Goal: Task Accomplishment & Management: Use online tool/utility

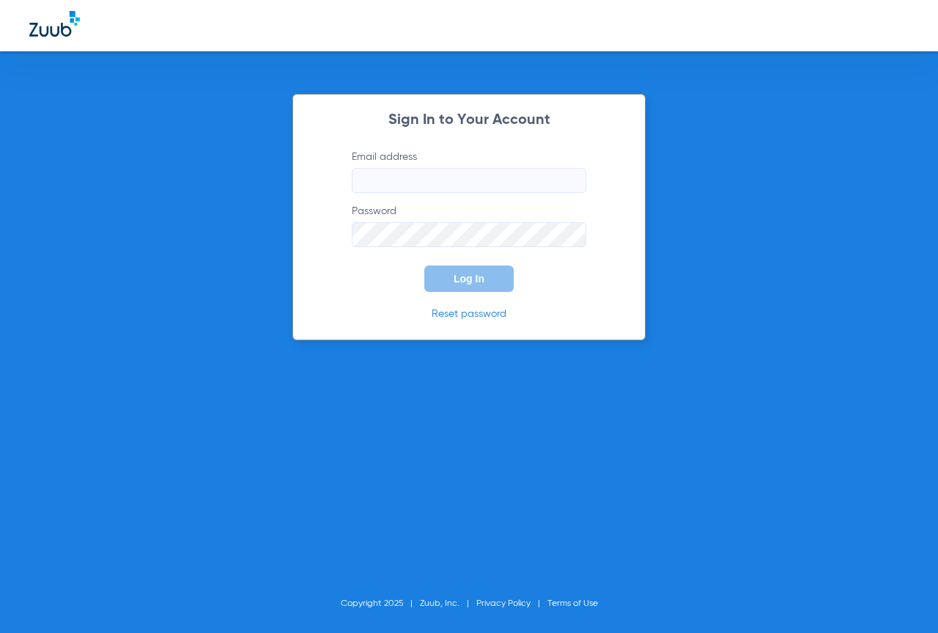
type input "[EMAIL_ADDRESS][DOMAIN_NAME]"
click at [460, 280] on span "Log In" at bounding box center [469, 279] width 31 height 12
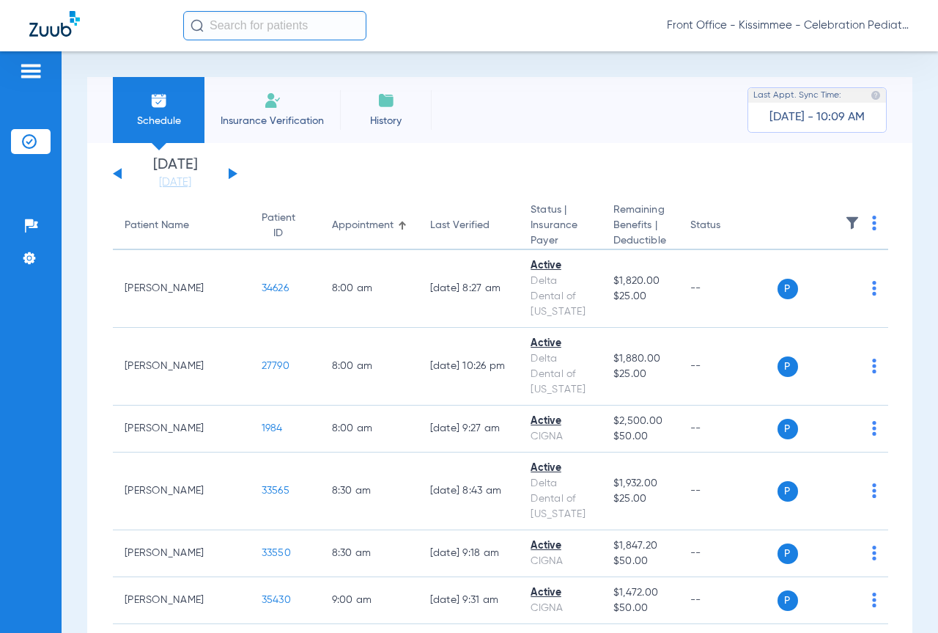
click at [234, 173] on button at bounding box center [233, 173] width 9 height 11
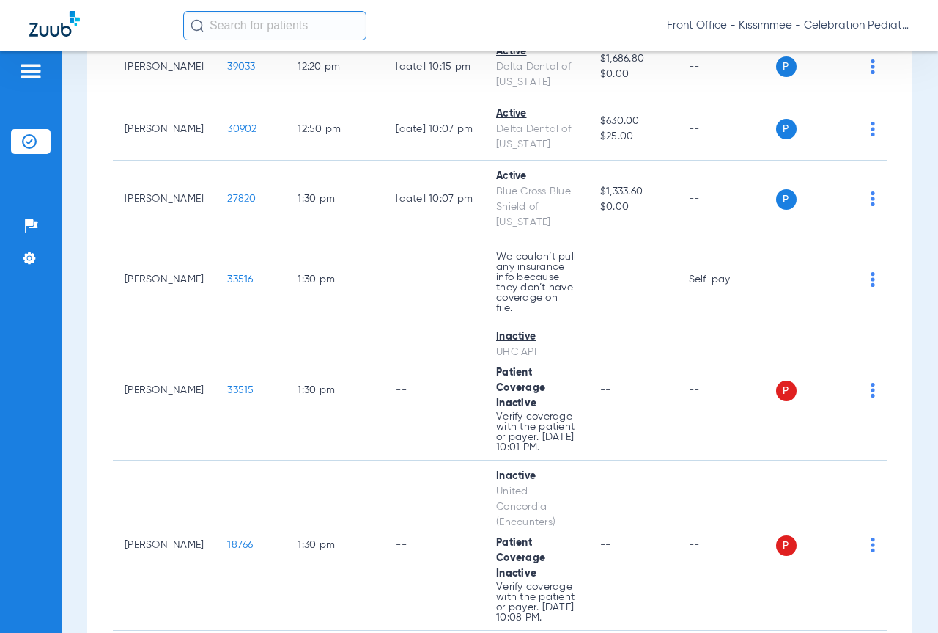
scroll to position [2785, 0]
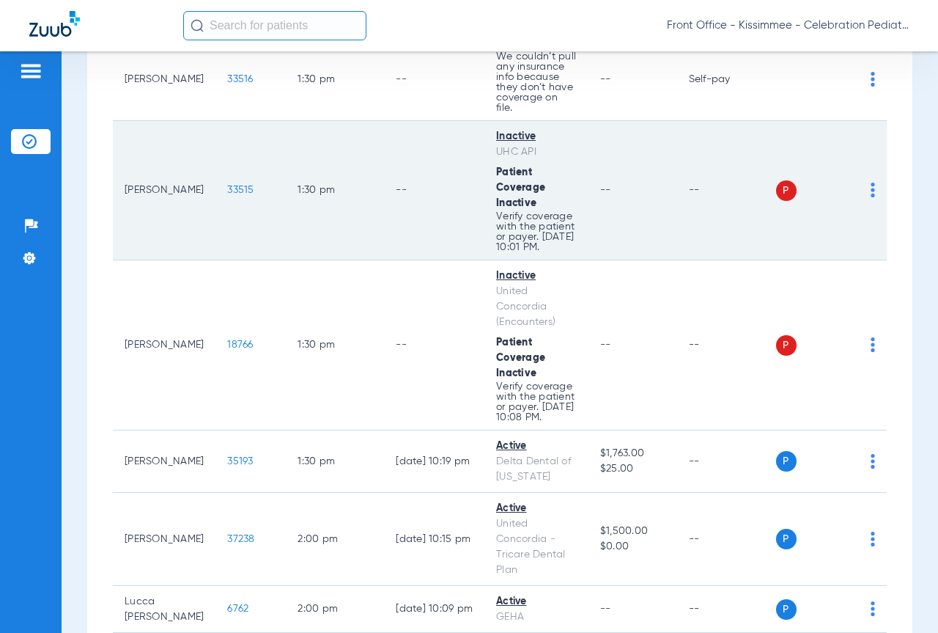
click at [215, 209] on td "33515" at bounding box center [250, 190] width 70 height 139
click at [227, 195] on span "33515" at bounding box center [240, 190] width 26 height 10
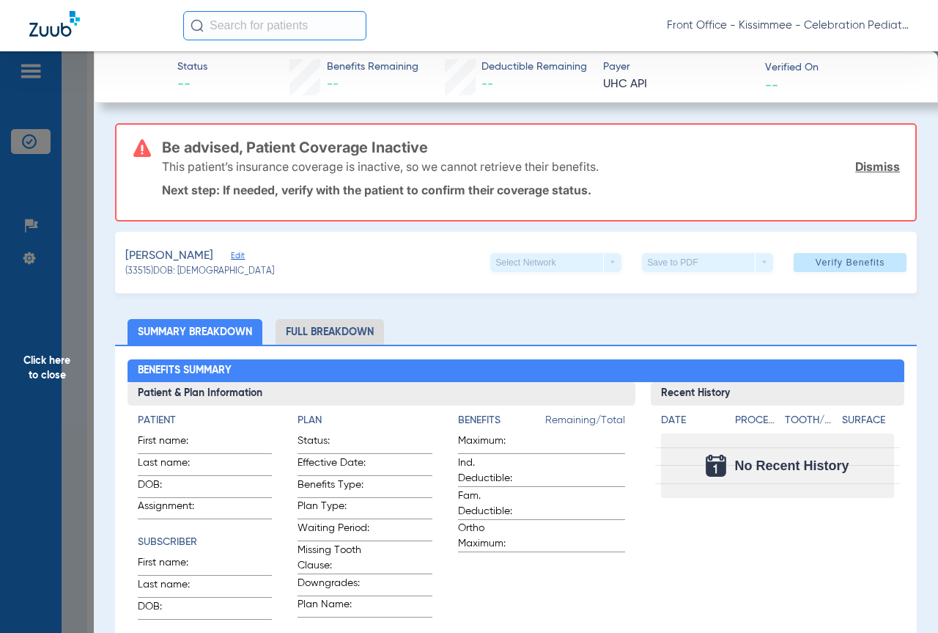
click at [346, 331] on li "Full Breakdown" at bounding box center [330, 332] width 108 height 26
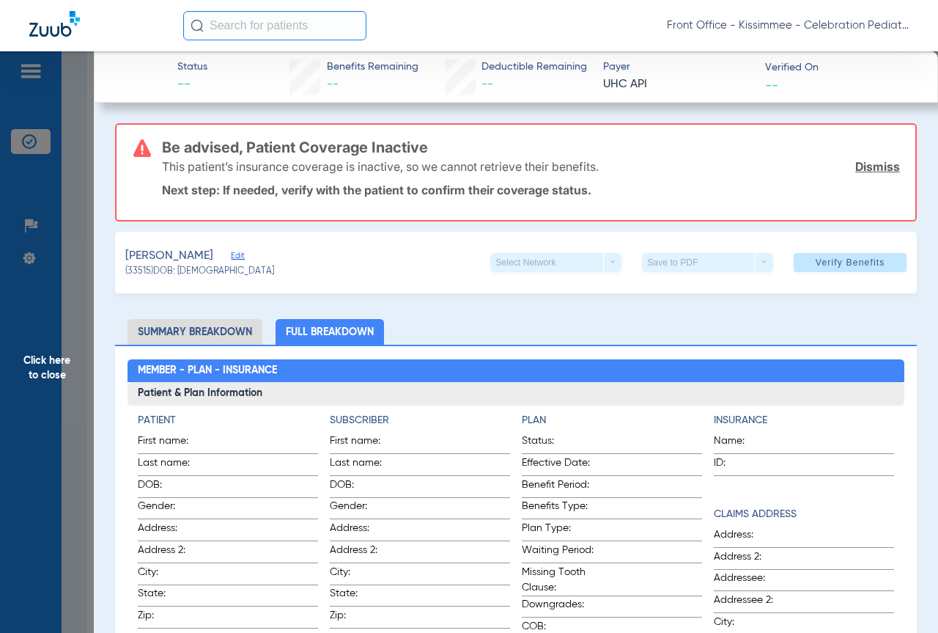
click at [219, 336] on li "Summary Breakdown" at bounding box center [195, 332] width 135 height 26
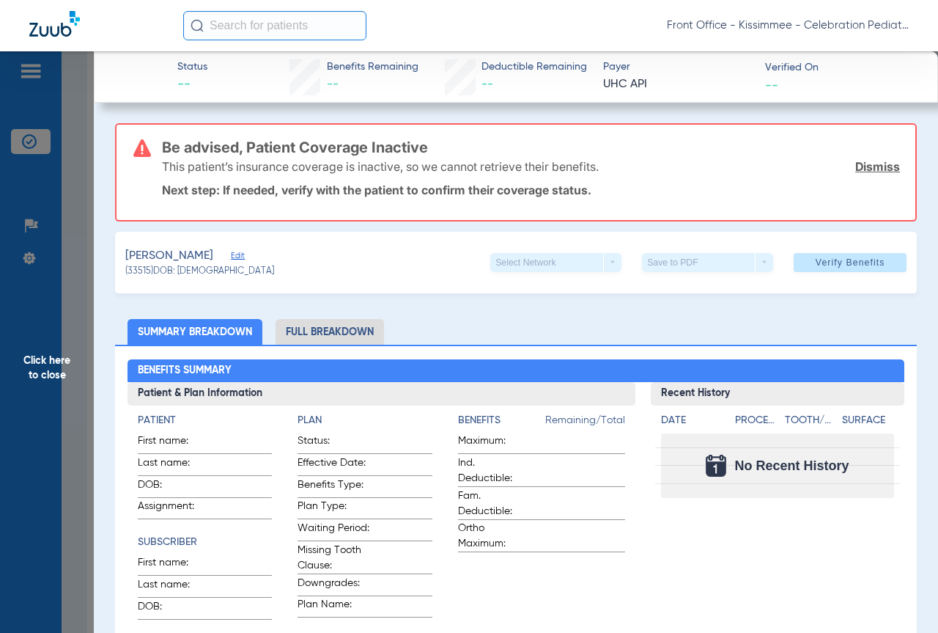
drag, startPoint x: 70, startPoint y: 280, endPoint x: 70, endPoint y: 248, distance: 32.2
click at [70, 280] on span "Click here to close" at bounding box center [47, 367] width 94 height 633
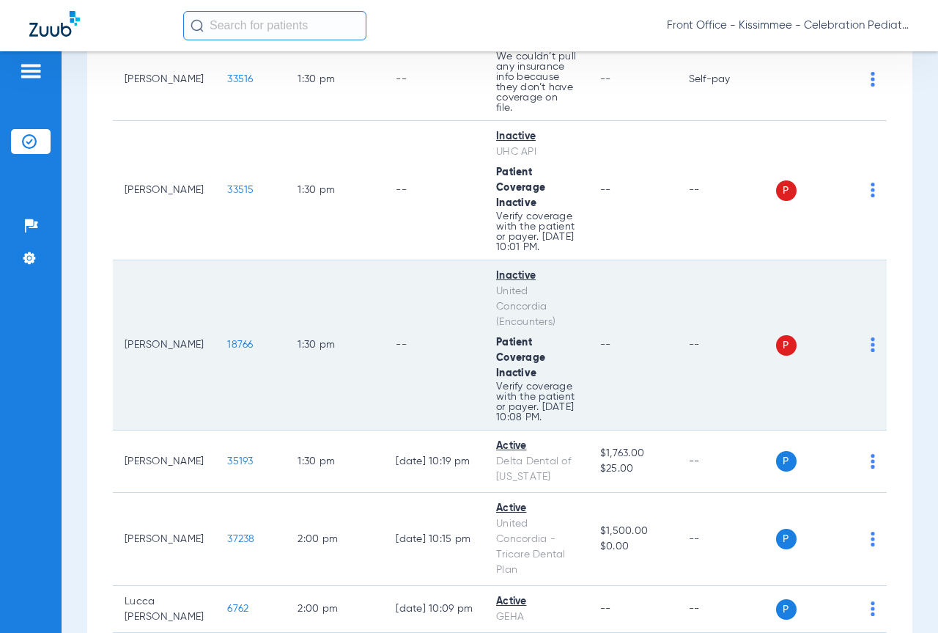
click at [227, 350] on span "18766" at bounding box center [240, 344] width 26 height 10
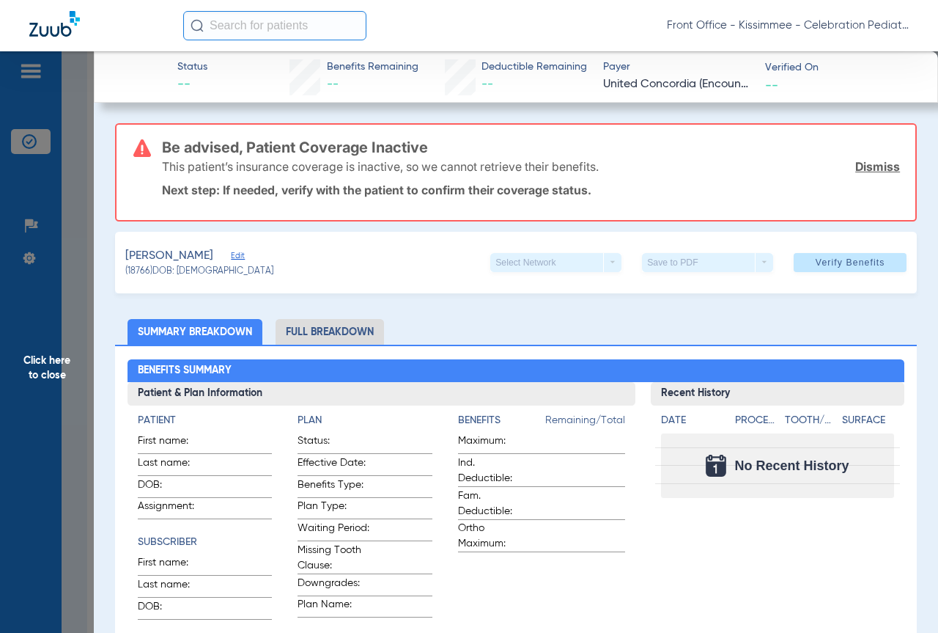
click at [80, 297] on span "Click here to close" at bounding box center [47, 367] width 94 height 633
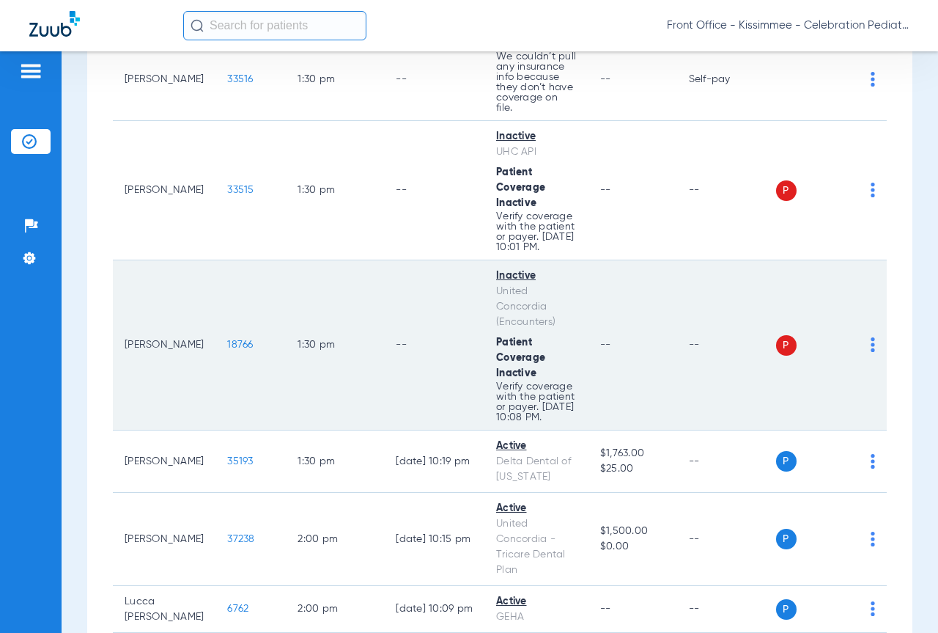
click at [227, 350] on span "18766" at bounding box center [240, 344] width 26 height 10
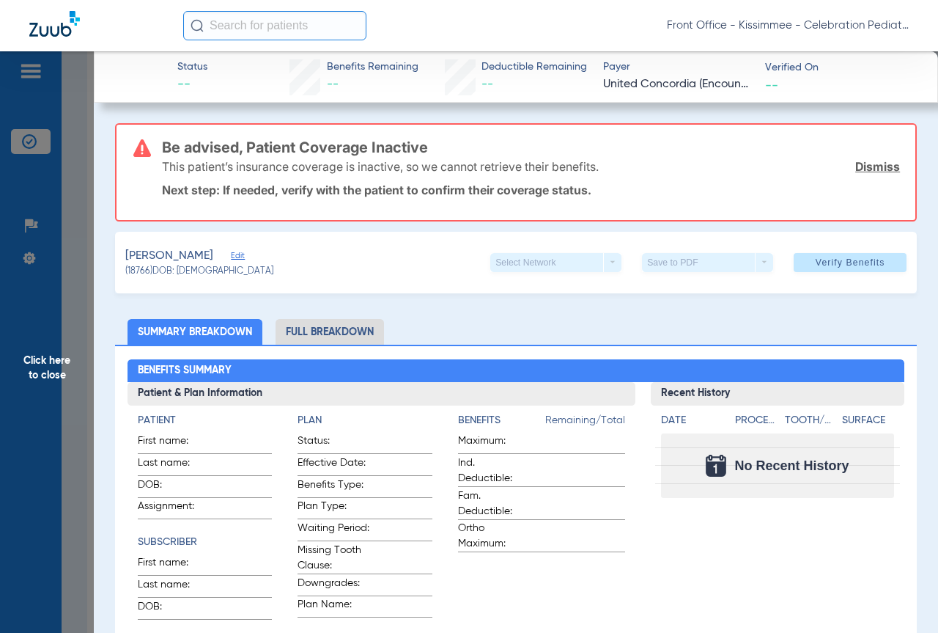
click at [83, 196] on span "Click here to close" at bounding box center [47, 367] width 94 height 633
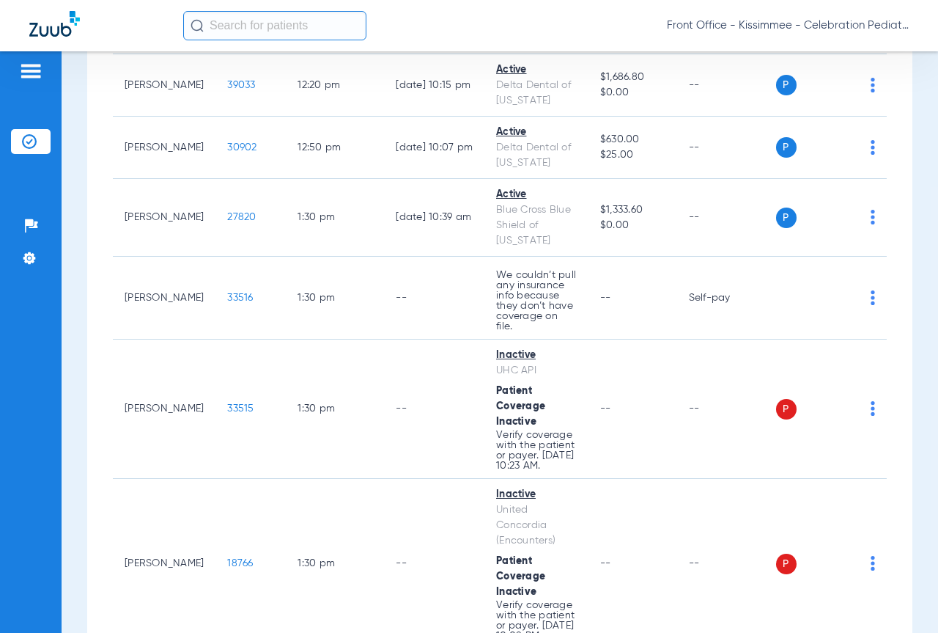
scroll to position [2712, 0]
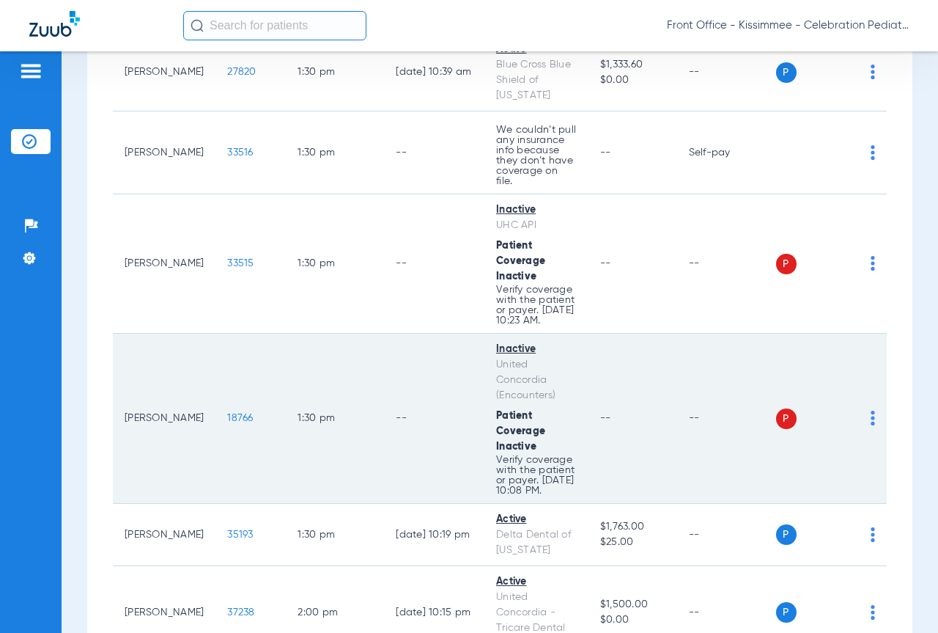
click at [227, 423] on span "18766" at bounding box center [240, 418] width 26 height 10
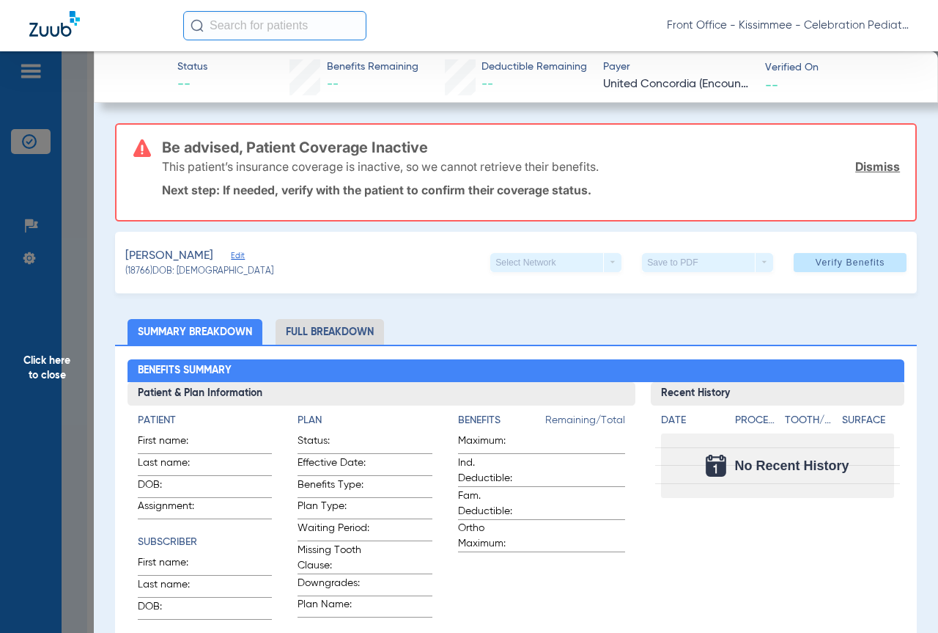
click at [871, 172] on link "Dismiss" at bounding box center [877, 166] width 45 height 15
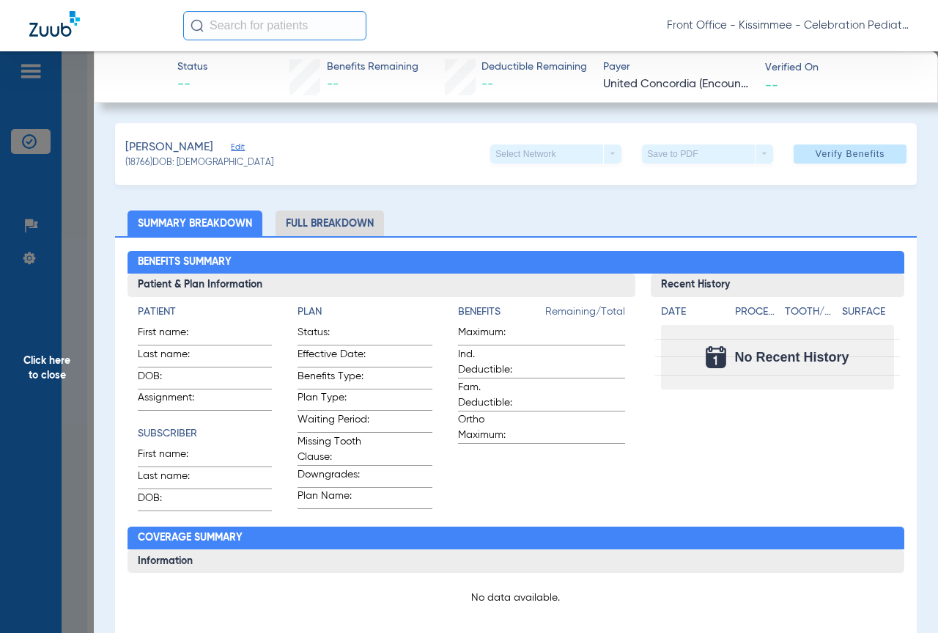
click at [318, 77] on div "Benefits Remaining --" at bounding box center [354, 77] width 129 height 36
click at [78, 372] on span "Click here to close" at bounding box center [47, 367] width 94 height 633
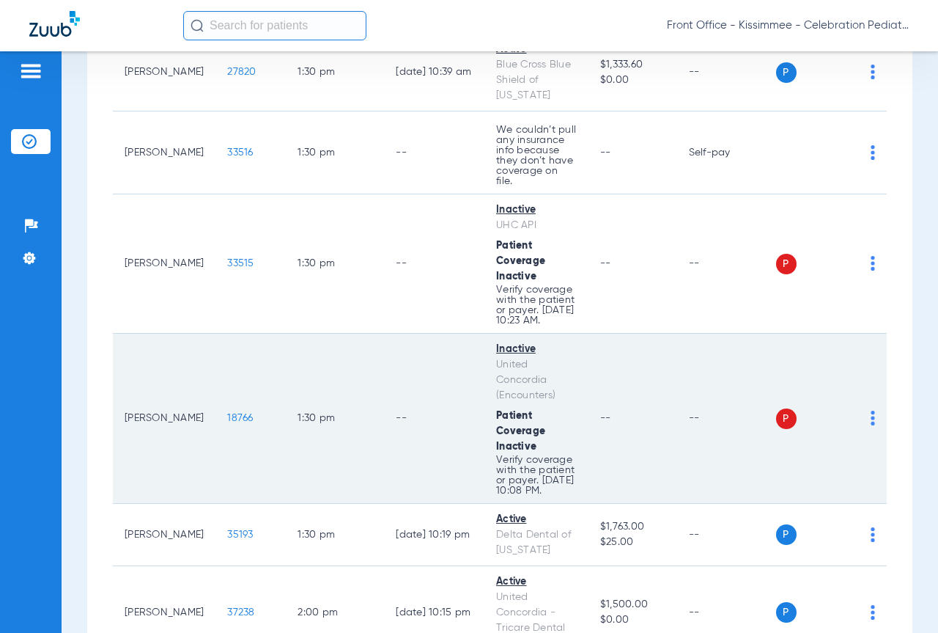
click at [866, 456] on td "P S" at bounding box center [831, 418] width 111 height 170
click at [858, 429] on div "P S" at bounding box center [826, 418] width 100 height 21
click at [864, 450] on td "P S" at bounding box center [831, 418] width 111 height 170
click at [863, 450] on td "P S" at bounding box center [831, 418] width 111 height 170
click at [871, 425] on img at bounding box center [873, 417] width 4 height 15
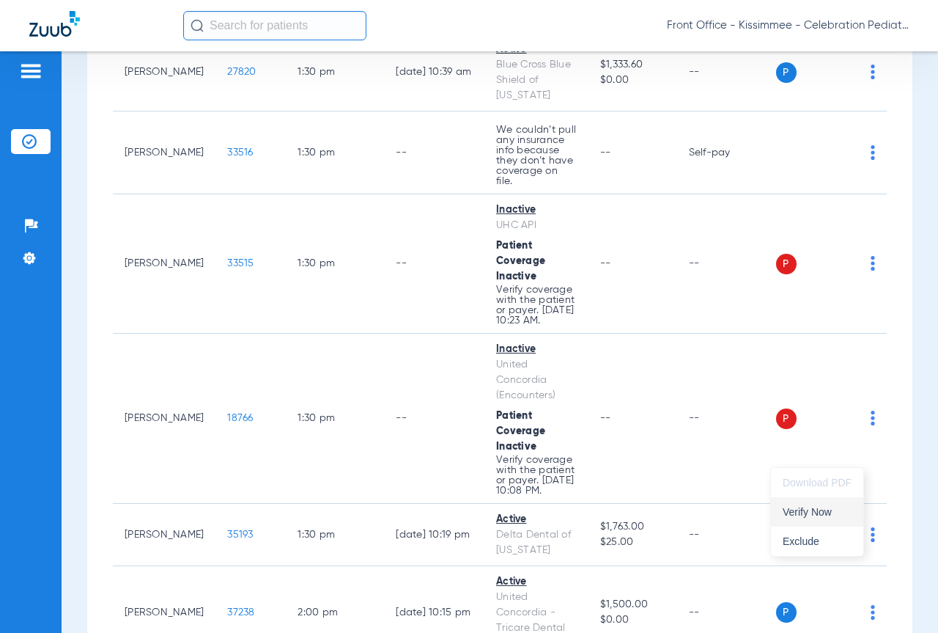
click at [831, 510] on span "Verify Now" at bounding box center [817, 511] width 69 height 10
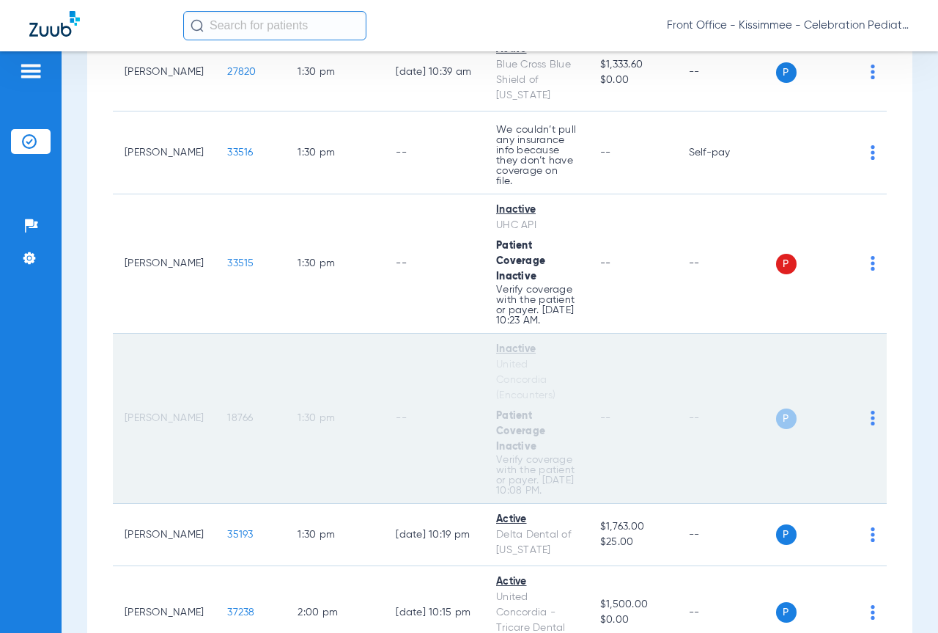
scroll to position [2785, 0]
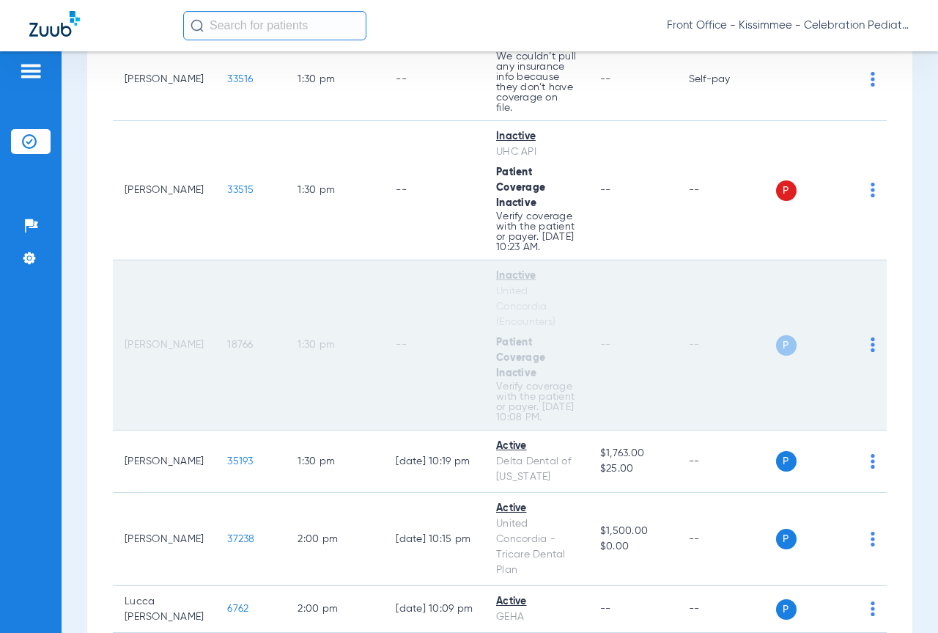
click at [865, 388] on td "P S" at bounding box center [831, 345] width 111 height 170
click at [871, 352] on img at bounding box center [873, 344] width 4 height 15
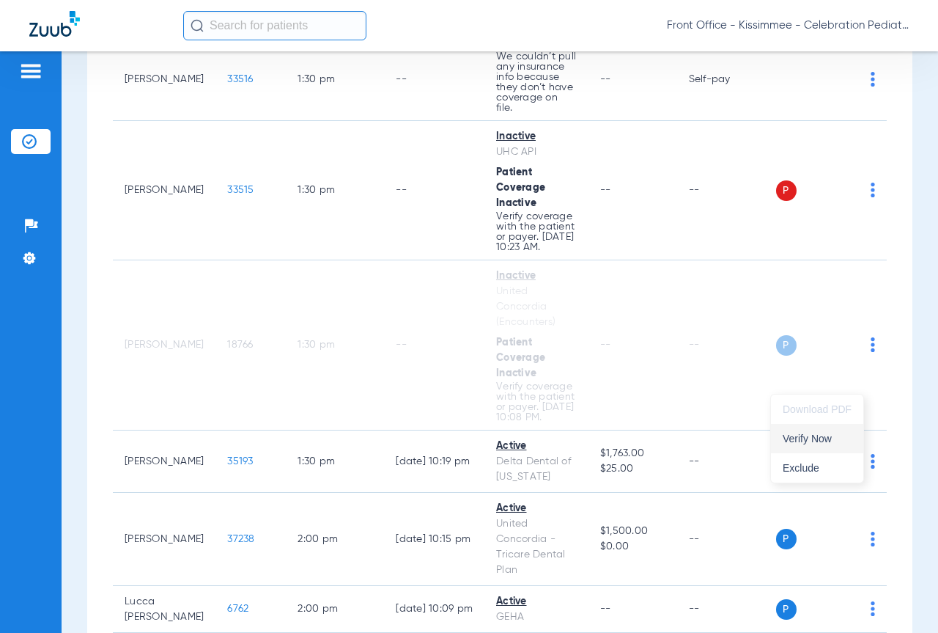
click at [834, 432] on button "Verify Now" at bounding box center [817, 438] width 92 height 29
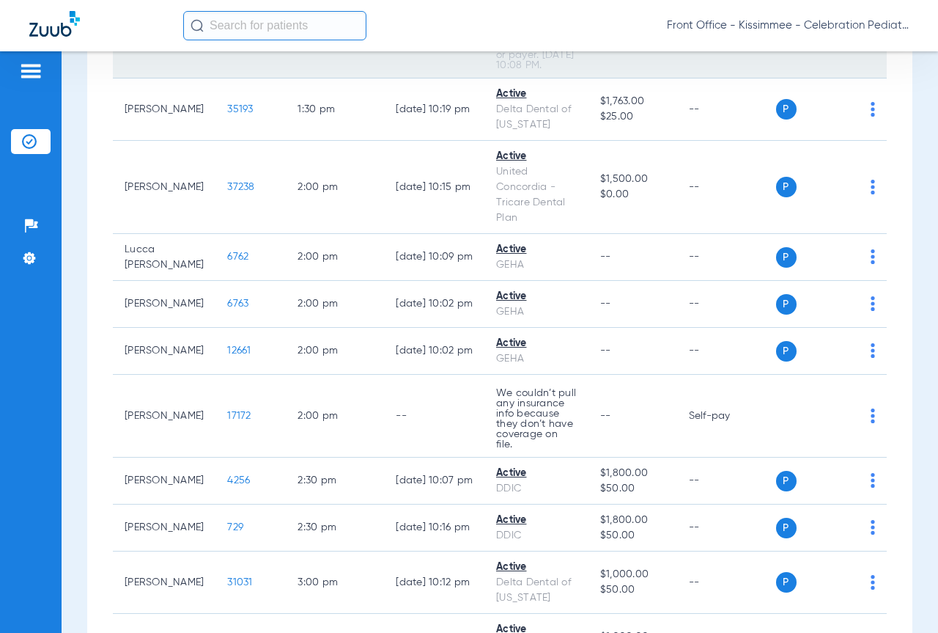
scroll to position [3152, 0]
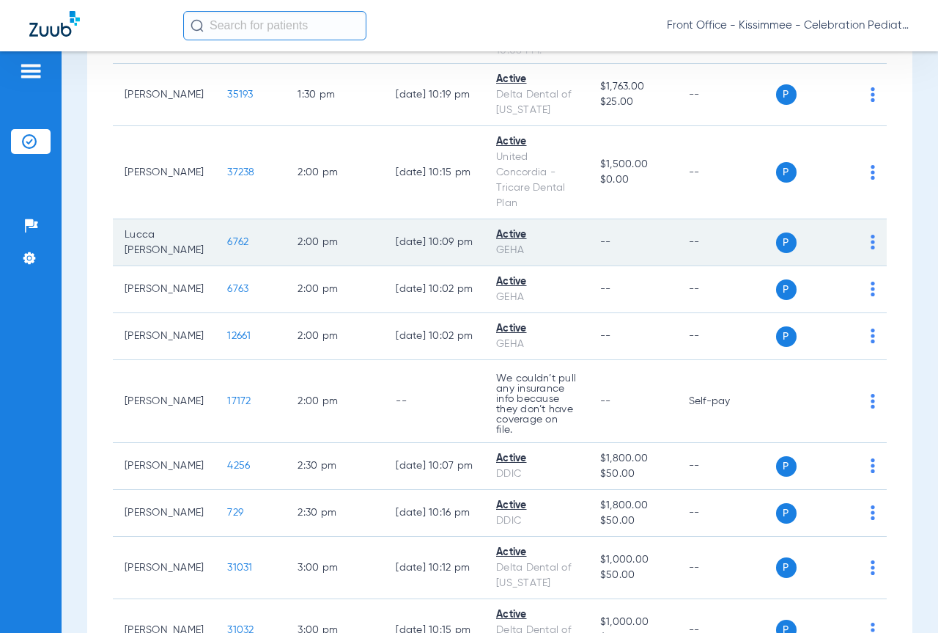
click at [227, 247] on span "6762" at bounding box center [237, 242] width 21 height 10
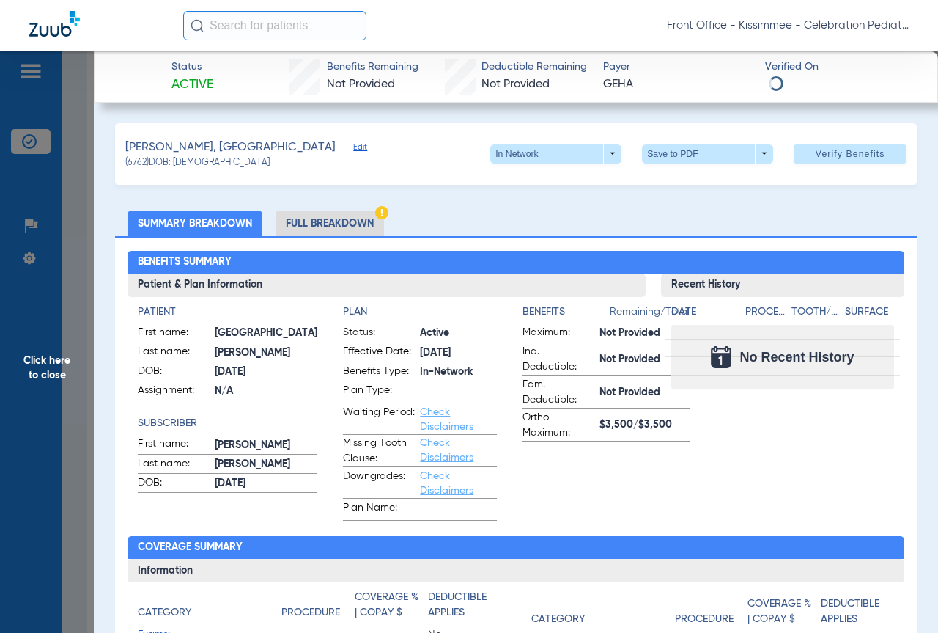
click at [316, 220] on li "Full Breakdown" at bounding box center [330, 223] width 108 height 26
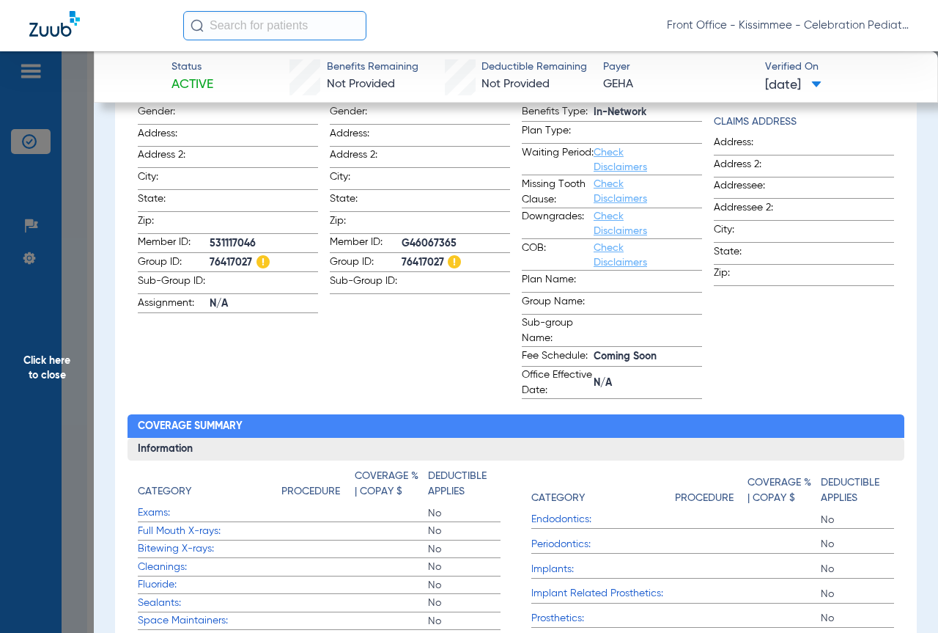
scroll to position [0, 0]
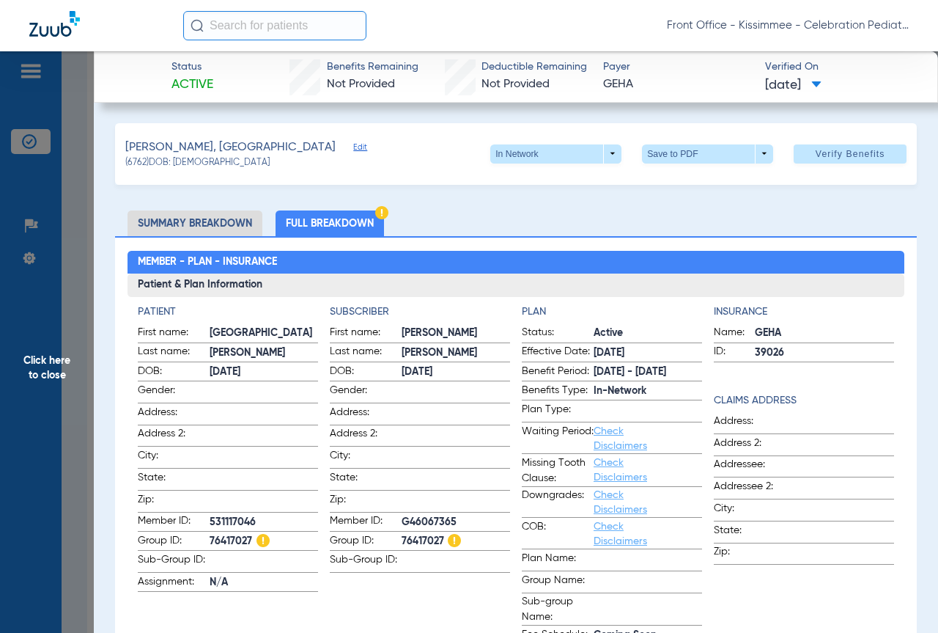
click at [67, 383] on span "Click here to close" at bounding box center [47, 367] width 94 height 633
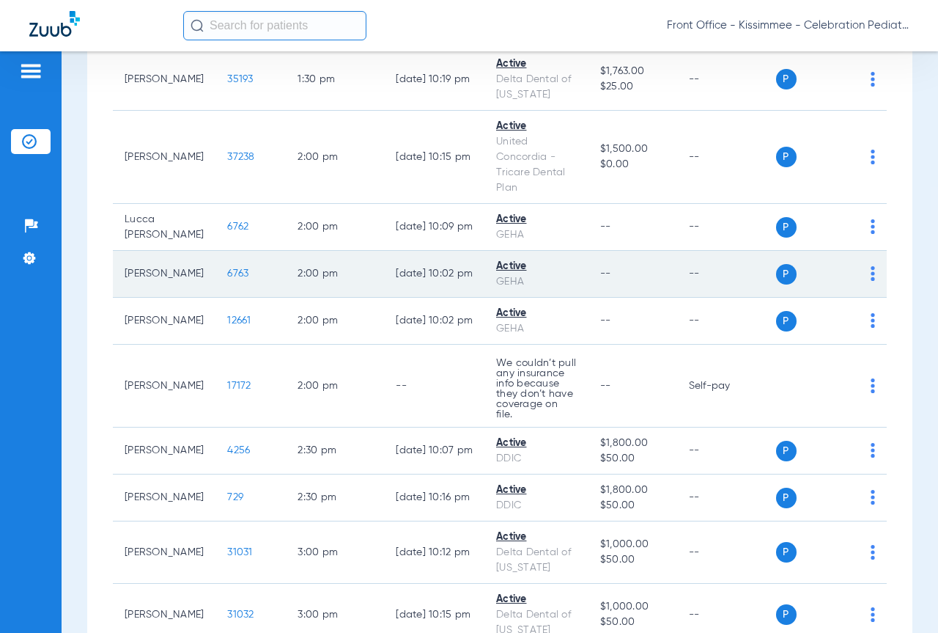
click at [227, 279] on span "6763" at bounding box center [237, 273] width 21 height 10
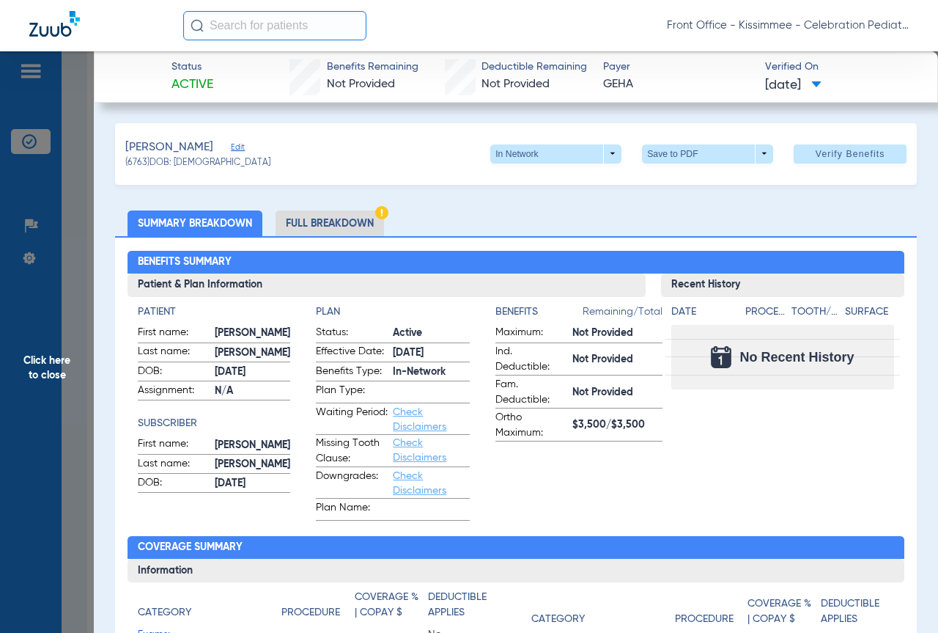
click at [312, 213] on li "Full Breakdown" at bounding box center [330, 223] width 108 height 26
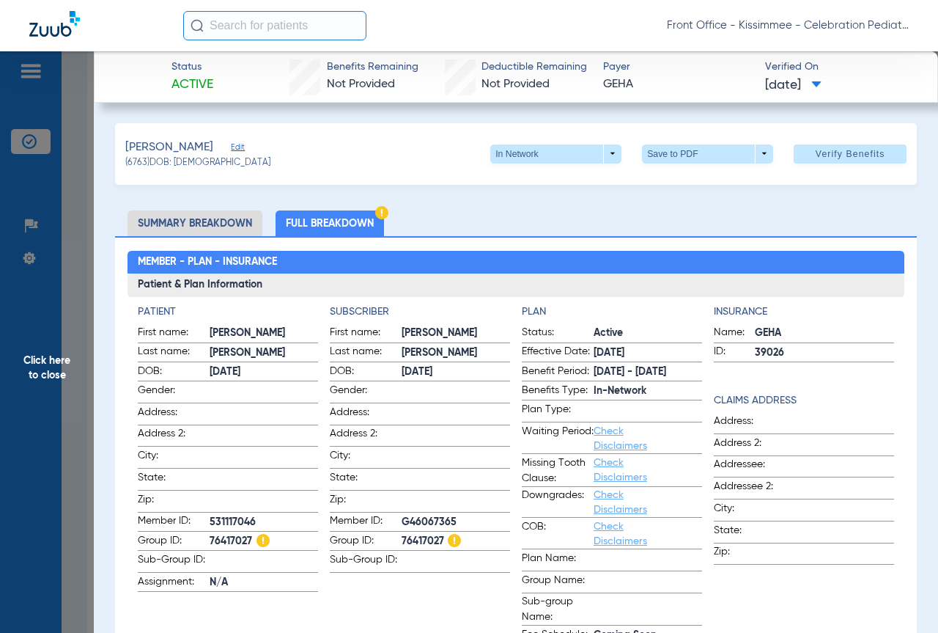
click at [75, 513] on span "Click here to close" at bounding box center [47, 367] width 94 height 633
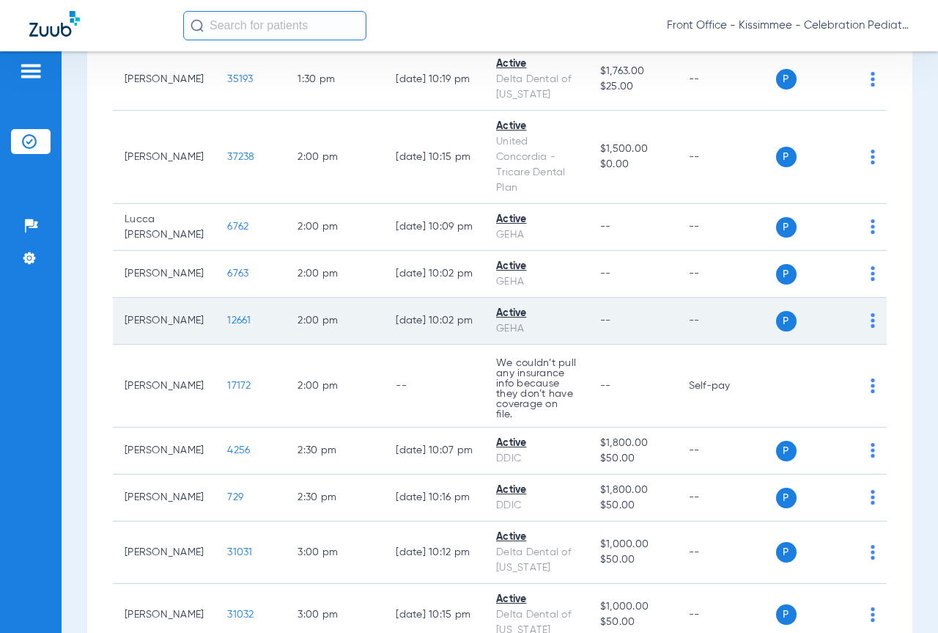
click at [227, 325] on span "12661" at bounding box center [238, 320] width 23 height 10
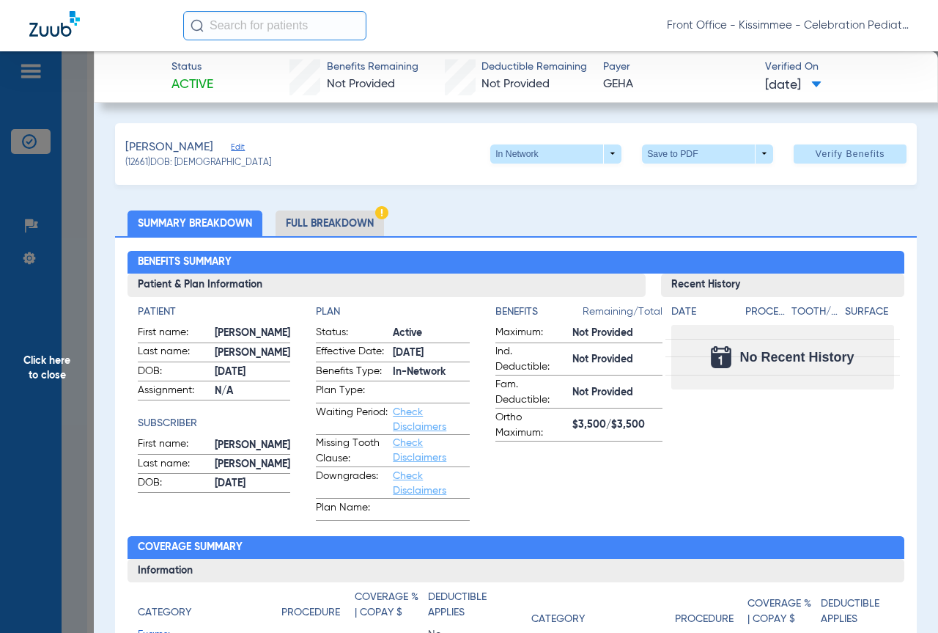
click at [290, 218] on li "Full Breakdown" at bounding box center [330, 223] width 108 height 26
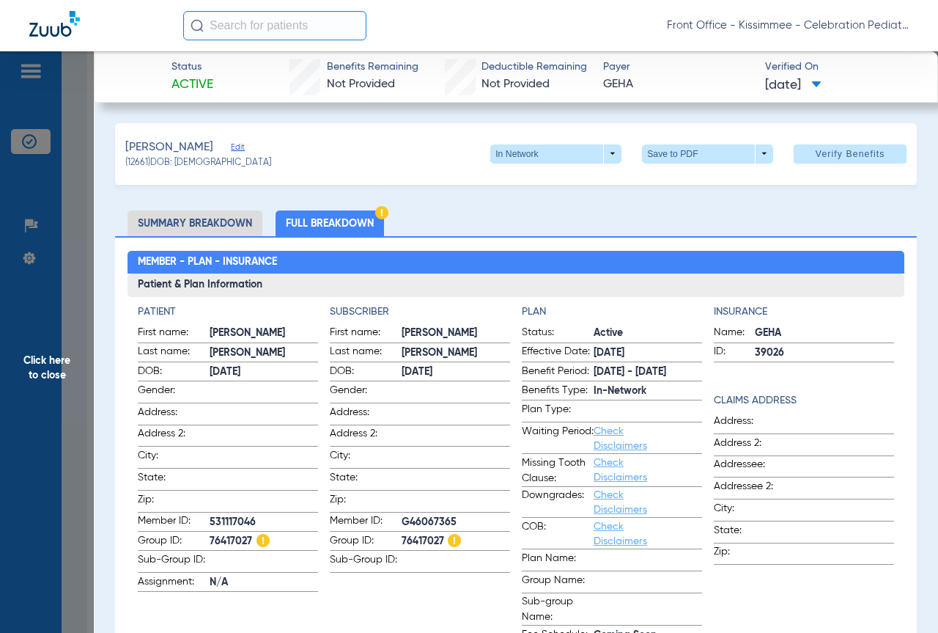
click at [81, 406] on span "Click here to close" at bounding box center [47, 367] width 94 height 633
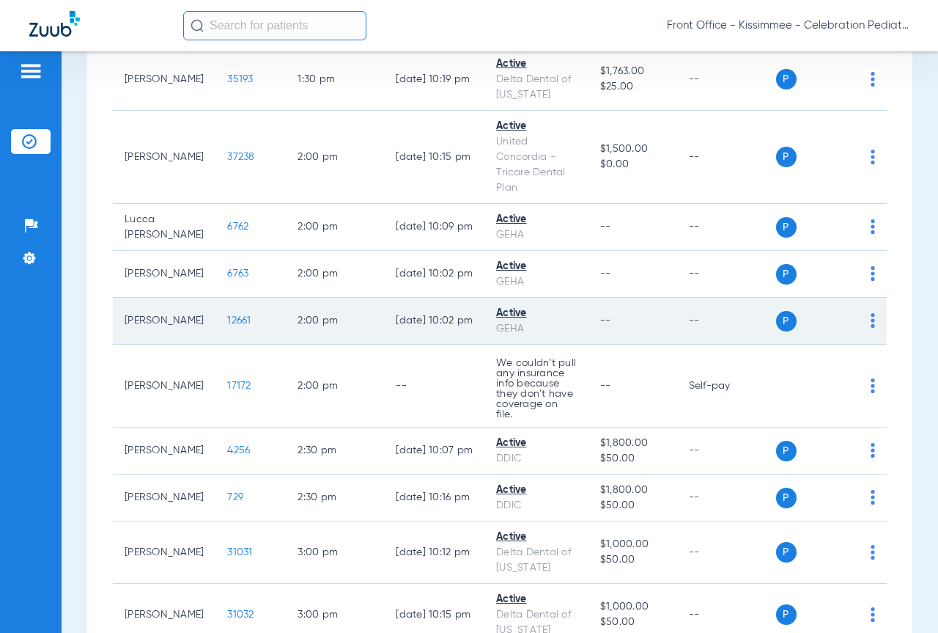
click at [227, 325] on span "12661" at bounding box center [238, 320] width 23 height 10
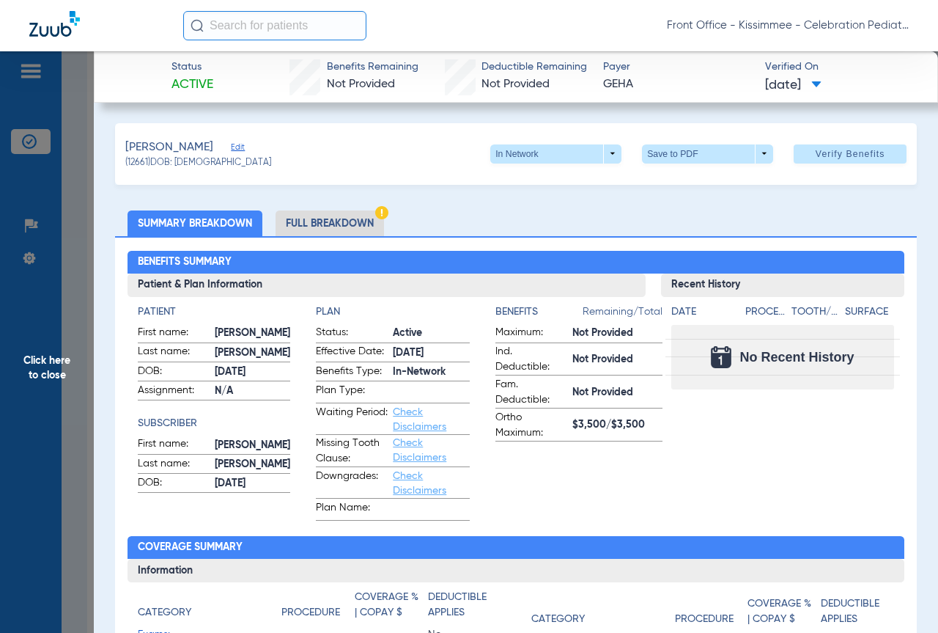
drag, startPoint x: 349, startPoint y: 218, endPoint x: 777, endPoint y: 141, distance: 435.0
click at [349, 218] on li "Full Breakdown" at bounding box center [330, 223] width 108 height 26
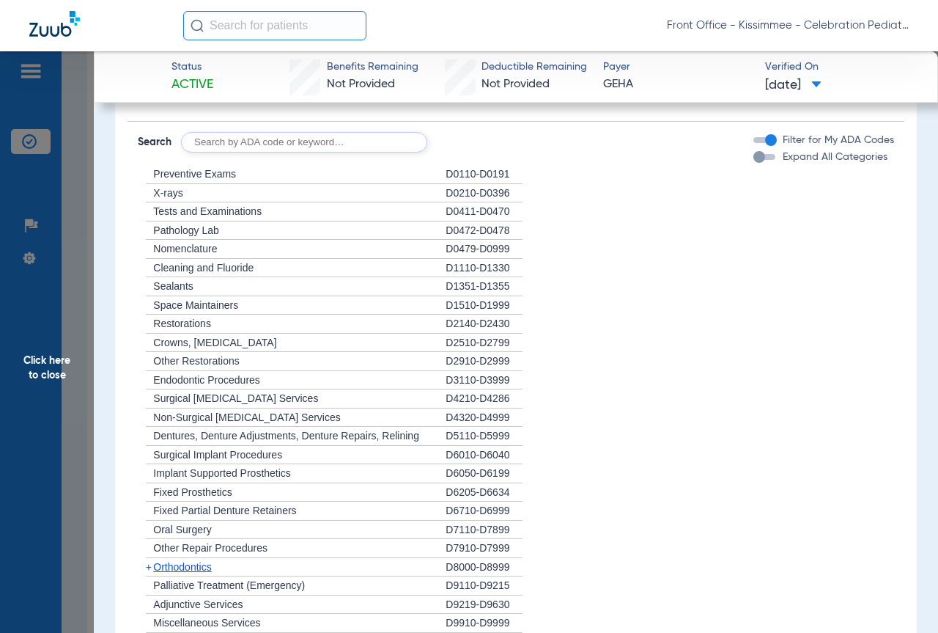
scroll to position [1173, 0]
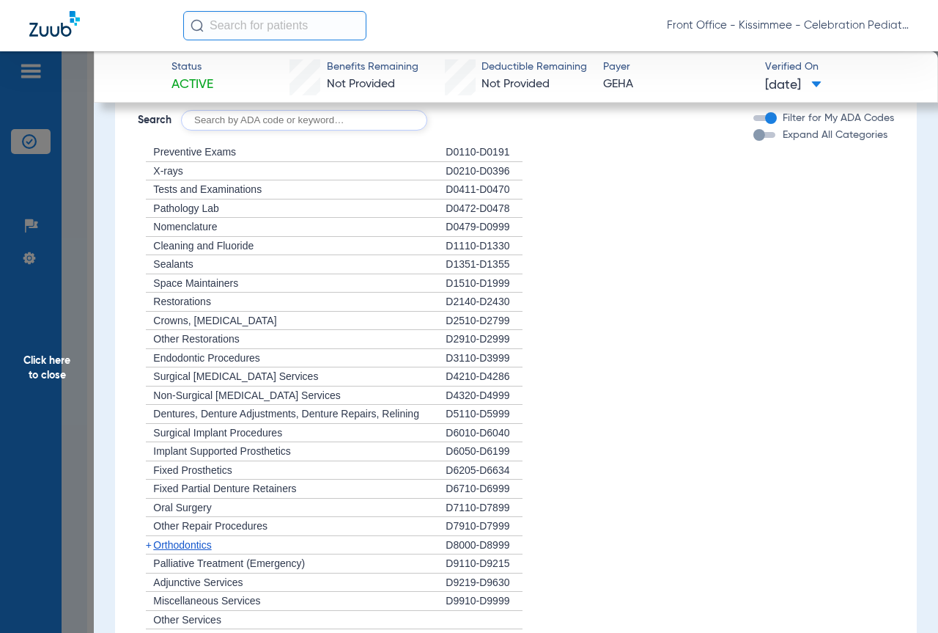
drag, startPoint x: 760, startPoint y: 134, endPoint x: 602, endPoint y: 191, distance: 168.3
click at [760, 134] on div "button" at bounding box center [764, 135] width 22 height 6
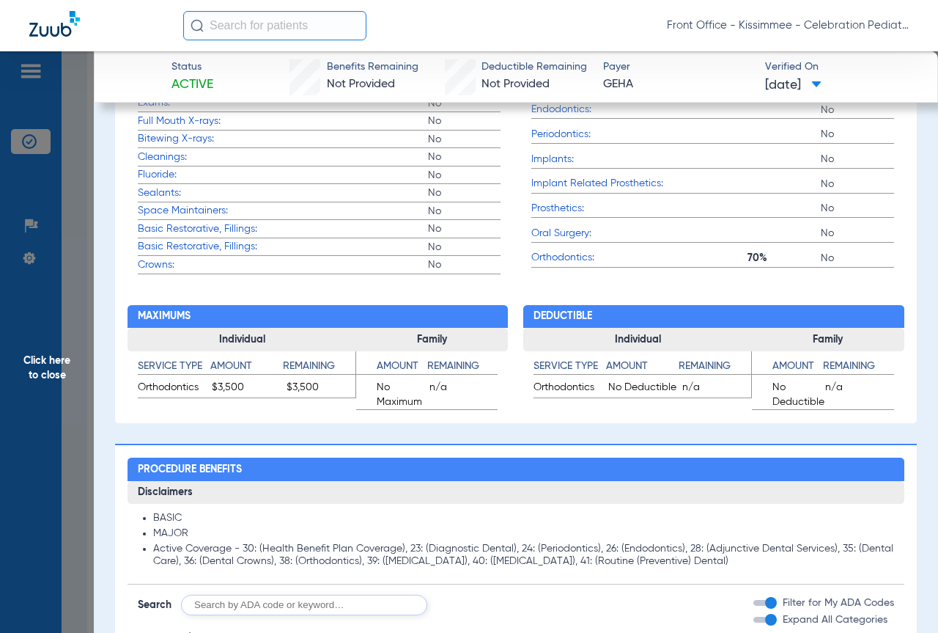
scroll to position [248, 0]
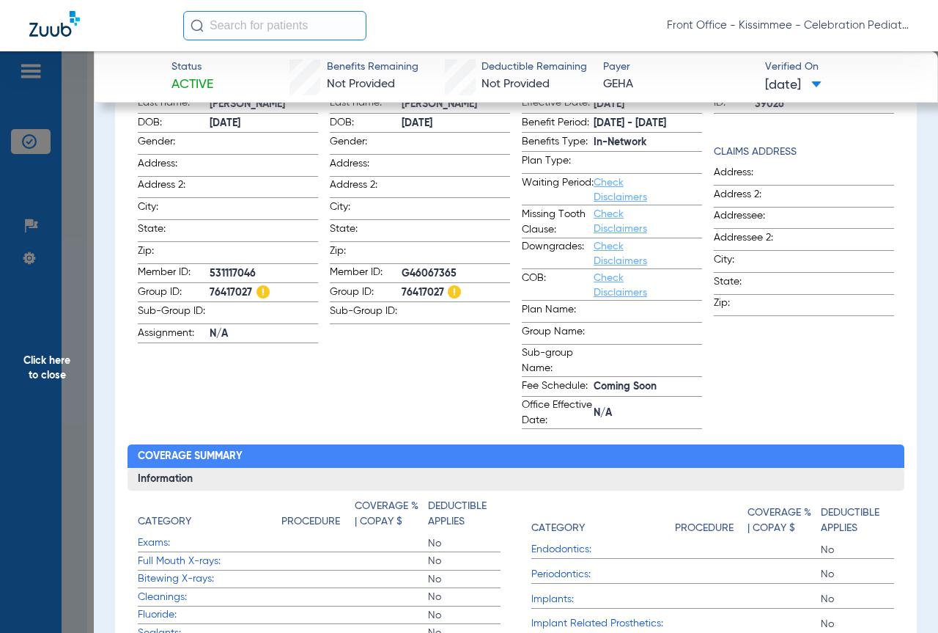
click at [85, 440] on span "Click here to close" at bounding box center [47, 367] width 94 height 633
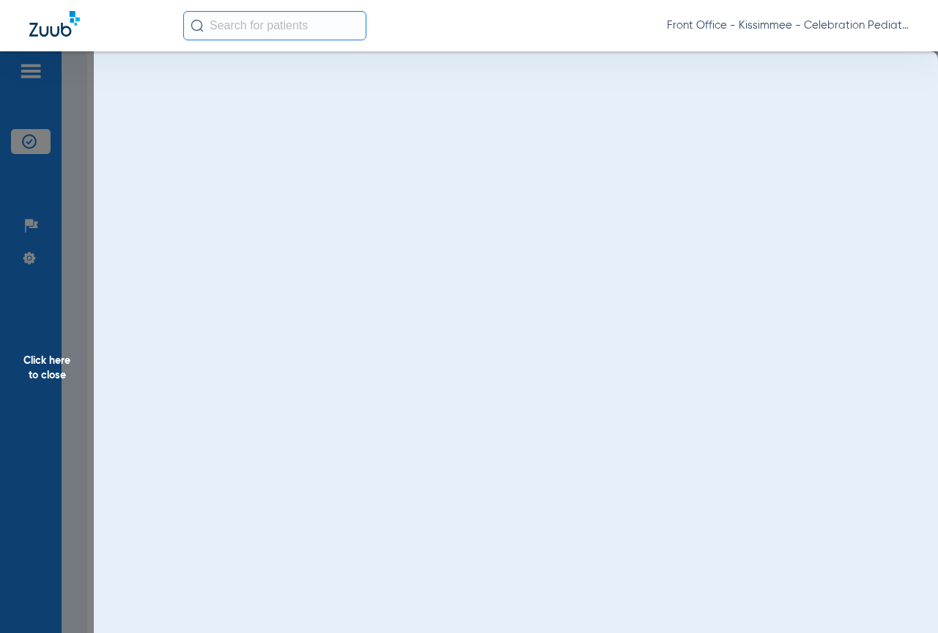
scroll to position [0, 0]
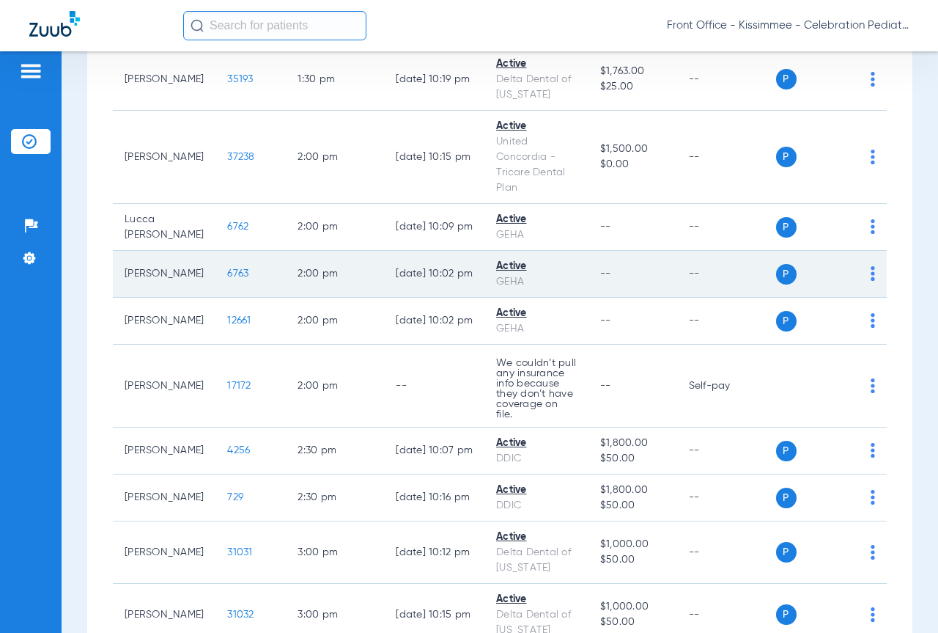
click at [215, 298] on td "6763" at bounding box center [250, 274] width 70 height 47
click at [227, 279] on span "6763" at bounding box center [237, 273] width 21 height 10
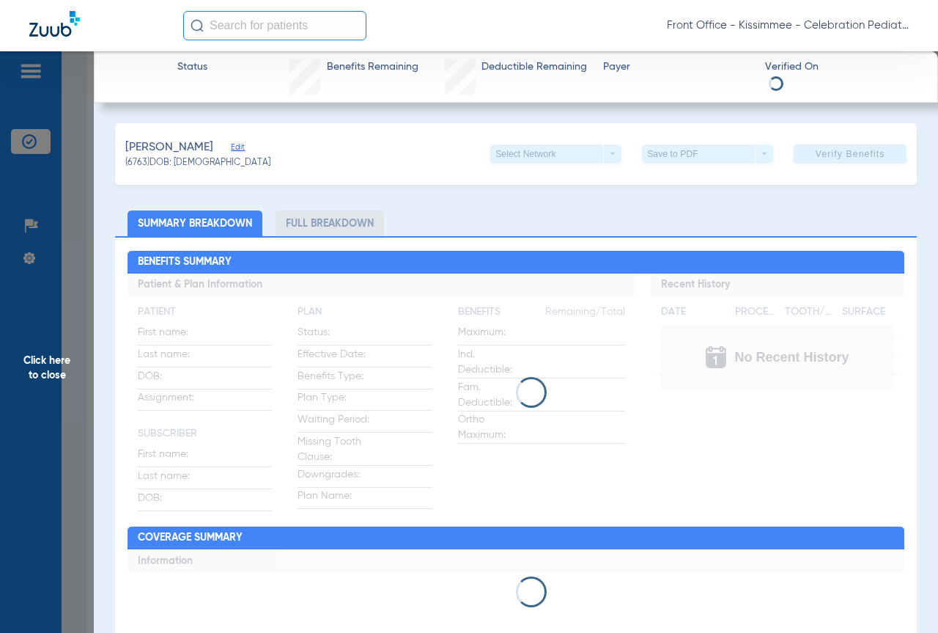
click at [330, 221] on li "Full Breakdown" at bounding box center [330, 223] width 108 height 26
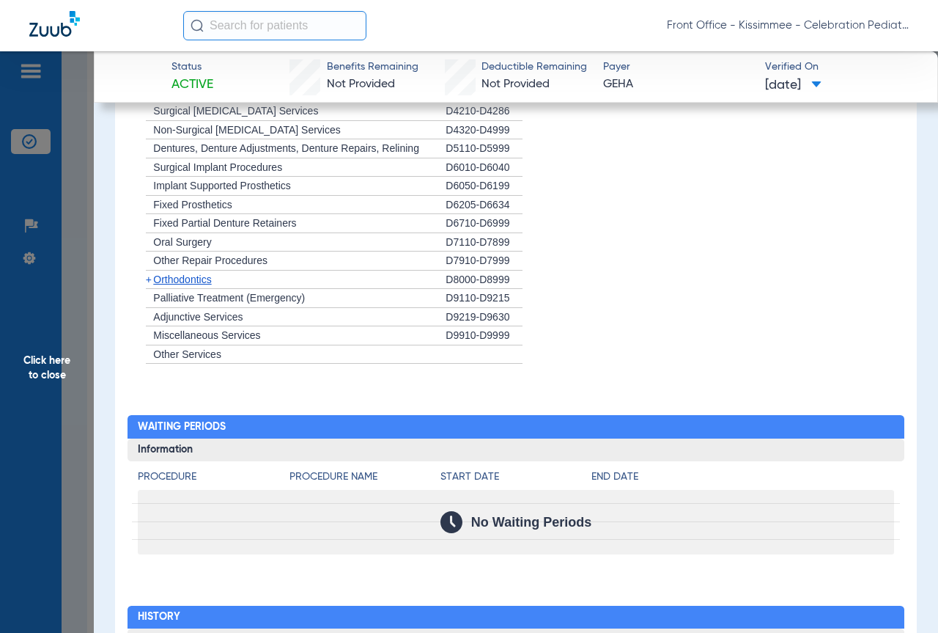
scroll to position [1378, 0]
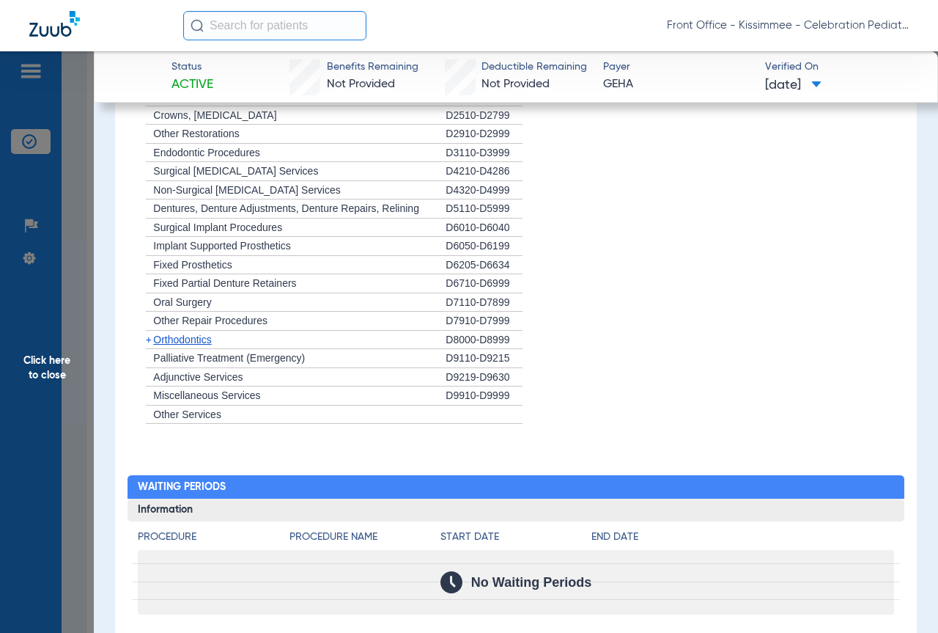
click at [153, 328] on div "+ Other Repair Procedures" at bounding box center [292, 320] width 308 height 19
click at [166, 338] on span "Orthodontics" at bounding box center [182, 339] width 58 height 12
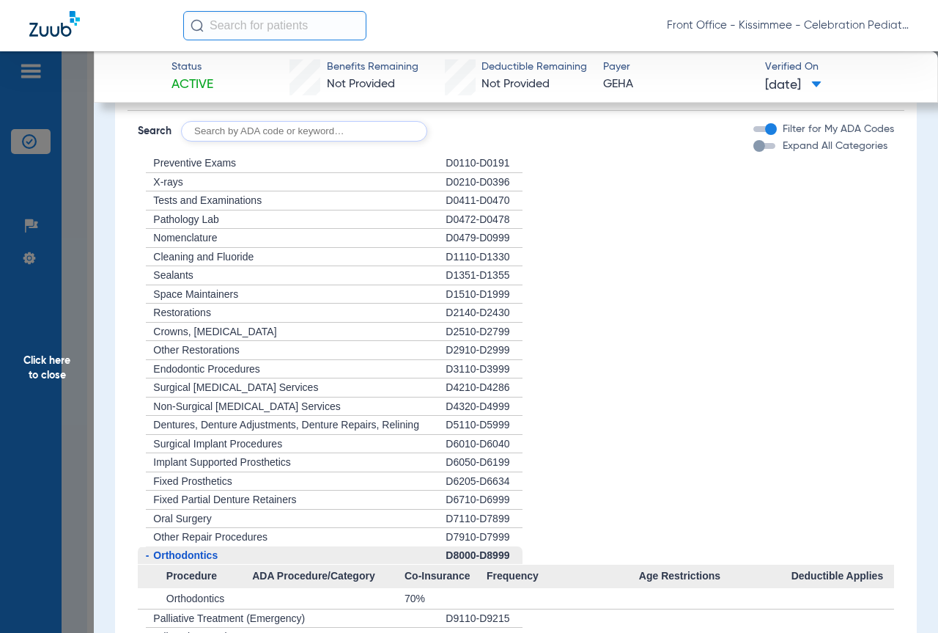
scroll to position [1524, 0]
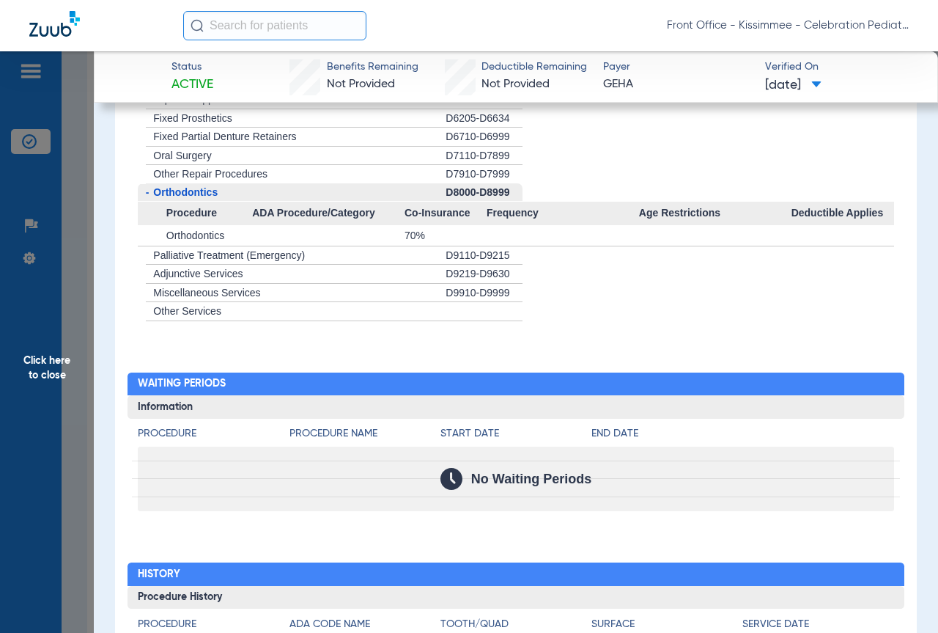
click at [71, 330] on span "Click here to close" at bounding box center [47, 367] width 94 height 633
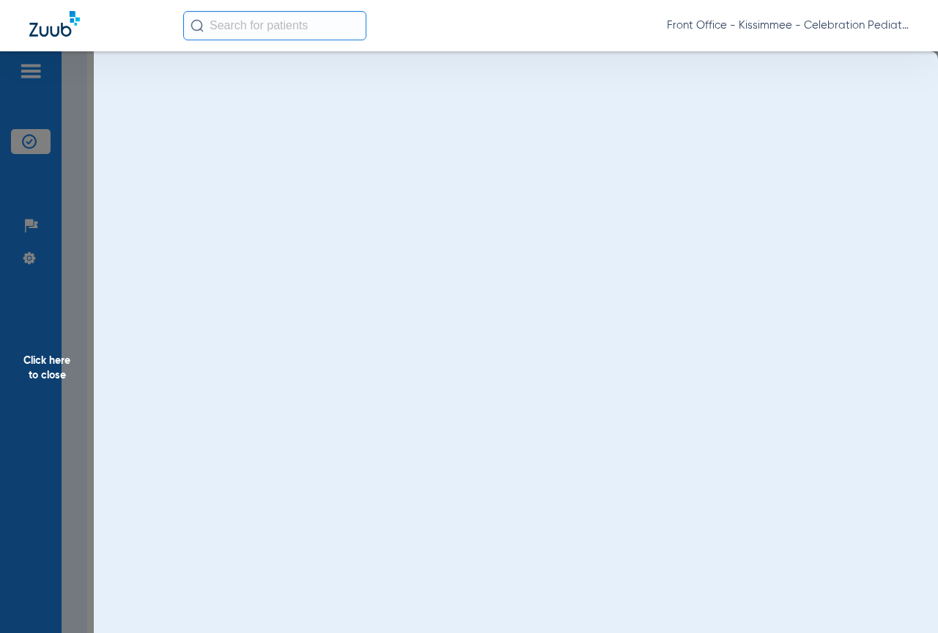
scroll to position [0, 0]
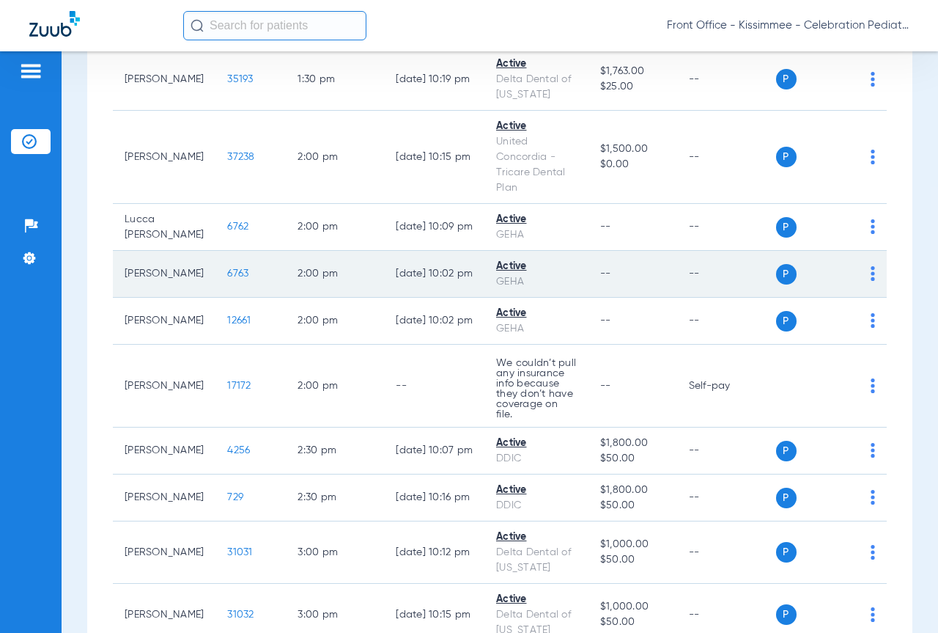
click at [227, 279] on span "6763" at bounding box center [237, 273] width 21 height 10
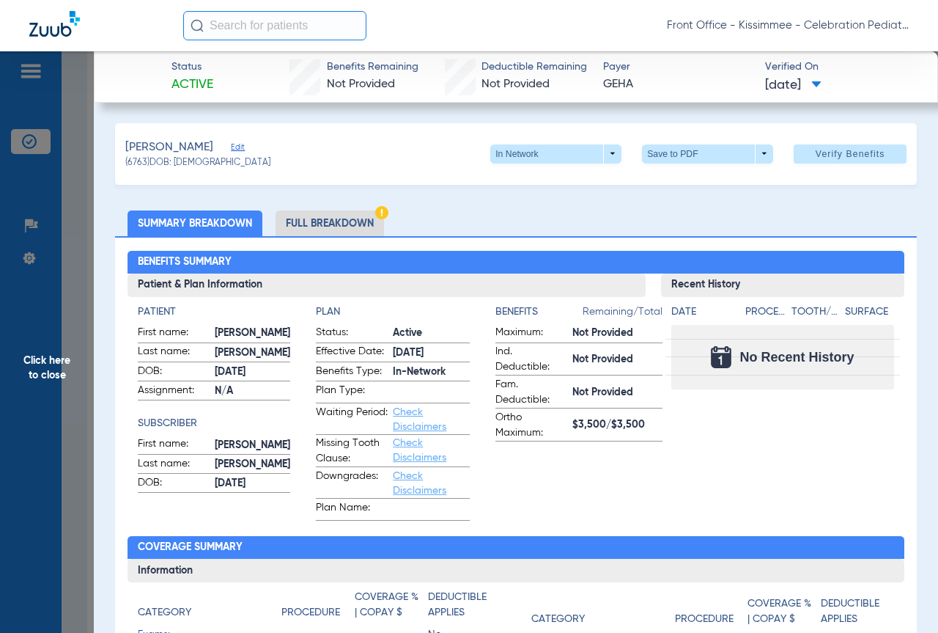
click at [308, 229] on li "Full Breakdown" at bounding box center [330, 223] width 108 height 26
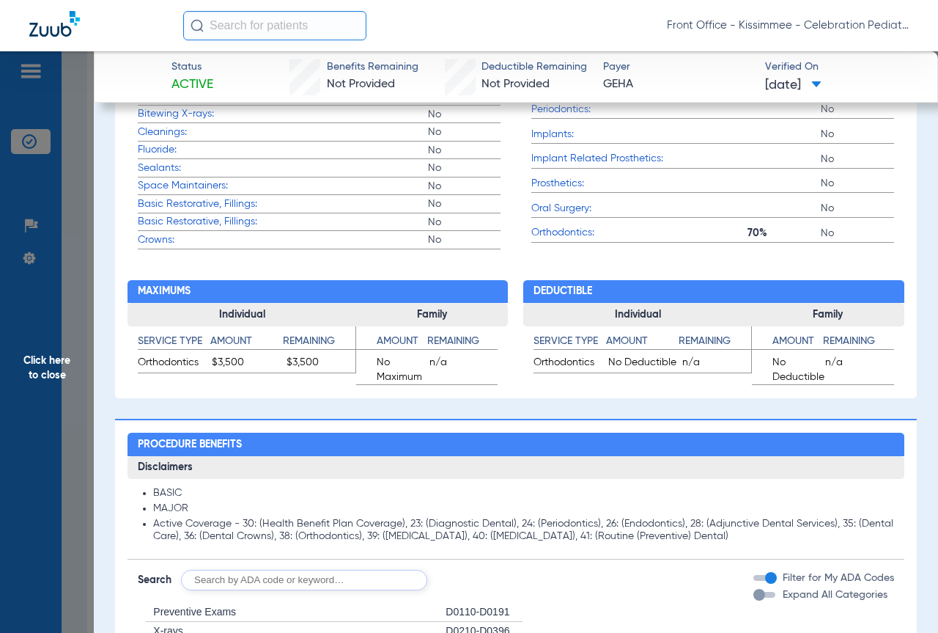
scroll to position [733, 0]
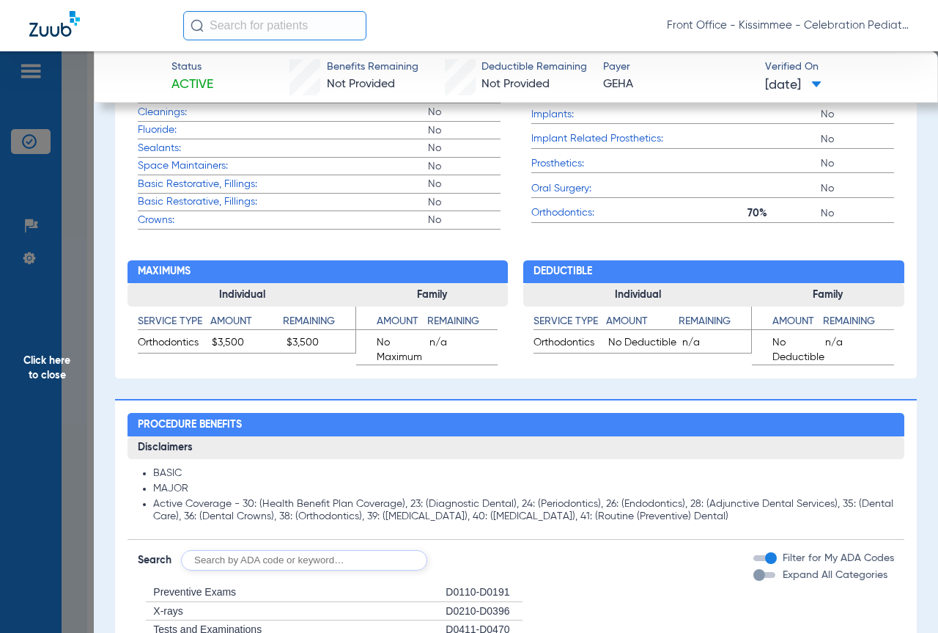
click at [86, 463] on span "Click here to close" at bounding box center [47, 367] width 94 height 633
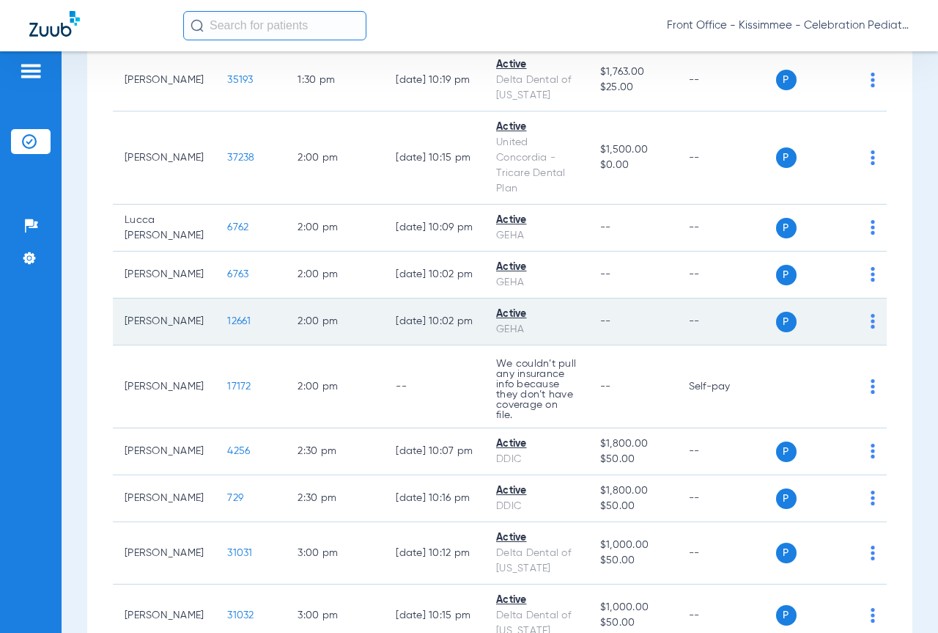
scroll to position [3152, 0]
click at [227, 325] on span "12661" at bounding box center [238, 320] width 23 height 10
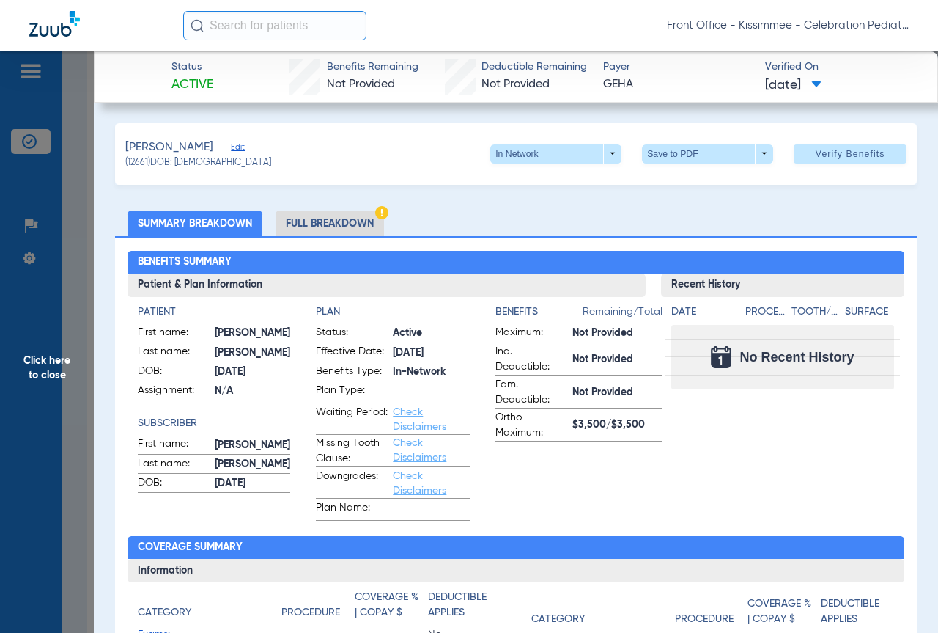
click at [306, 215] on li "Full Breakdown" at bounding box center [330, 223] width 108 height 26
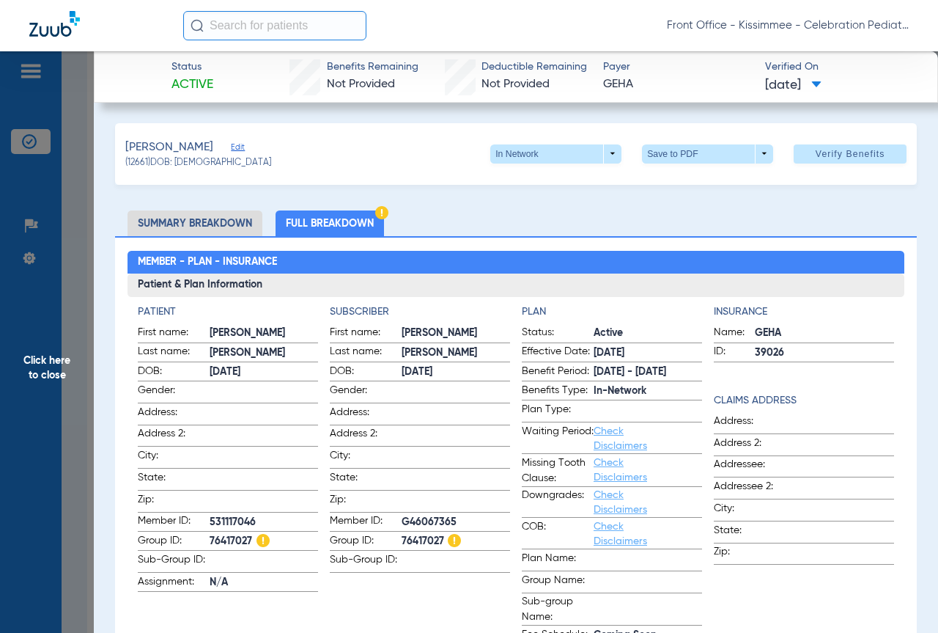
drag, startPoint x: 254, startPoint y: 515, endPoint x: 201, endPoint y: 515, distance: 53.5
click at [201, 515] on label "Member ID: 531117046" at bounding box center [228, 522] width 180 height 18
copy label "531117046"
click at [69, 353] on span "Click here to close" at bounding box center [47, 367] width 94 height 633
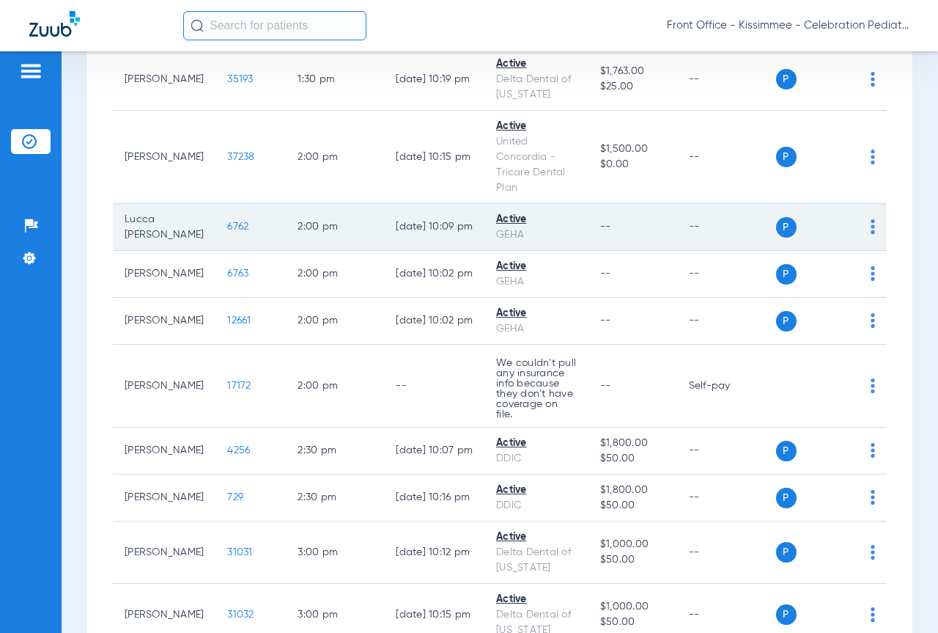
click at [227, 232] on span "6762" at bounding box center [237, 226] width 21 height 10
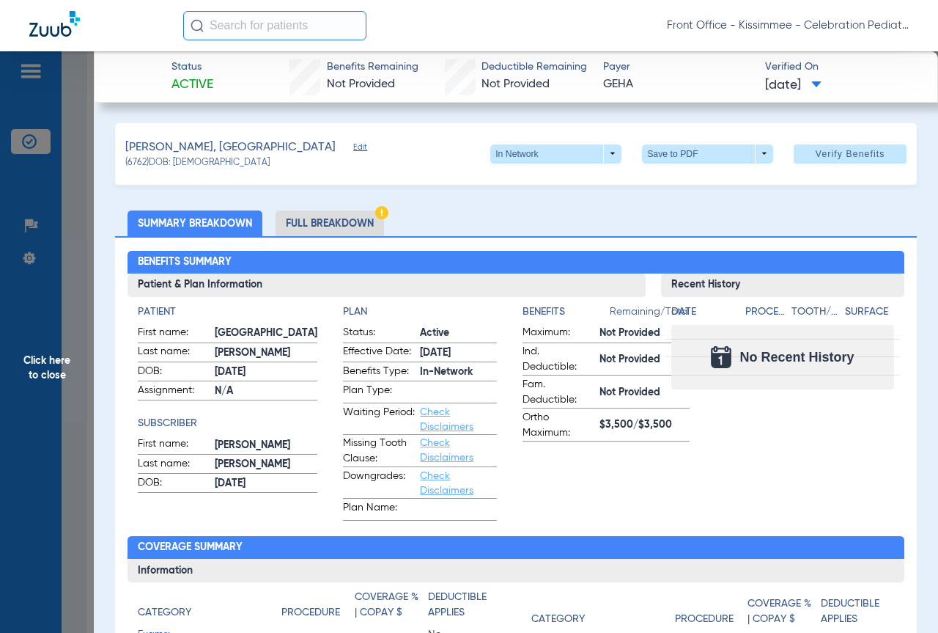
click at [89, 348] on span "Click here to close" at bounding box center [47, 367] width 94 height 633
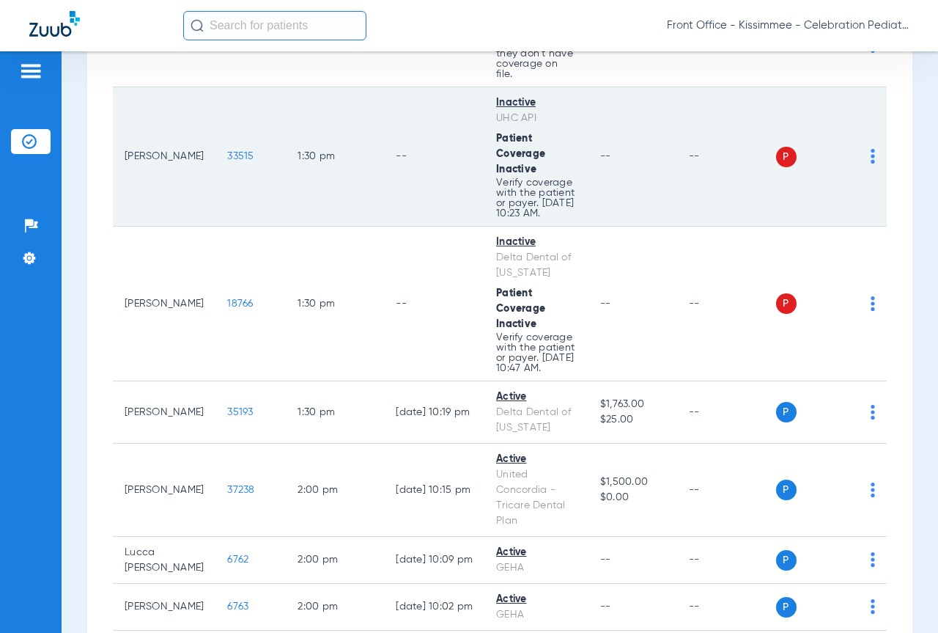
scroll to position [2932, 0]
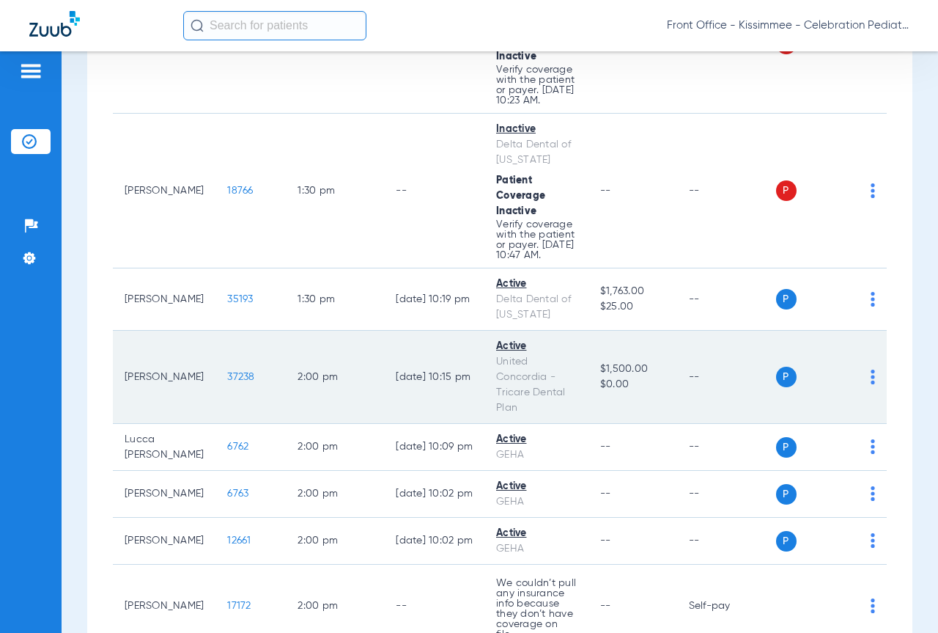
click at [218, 424] on td "37238" at bounding box center [250, 377] width 70 height 93
click at [227, 382] on span "37238" at bounding box center [240, 377] width 27 height 10
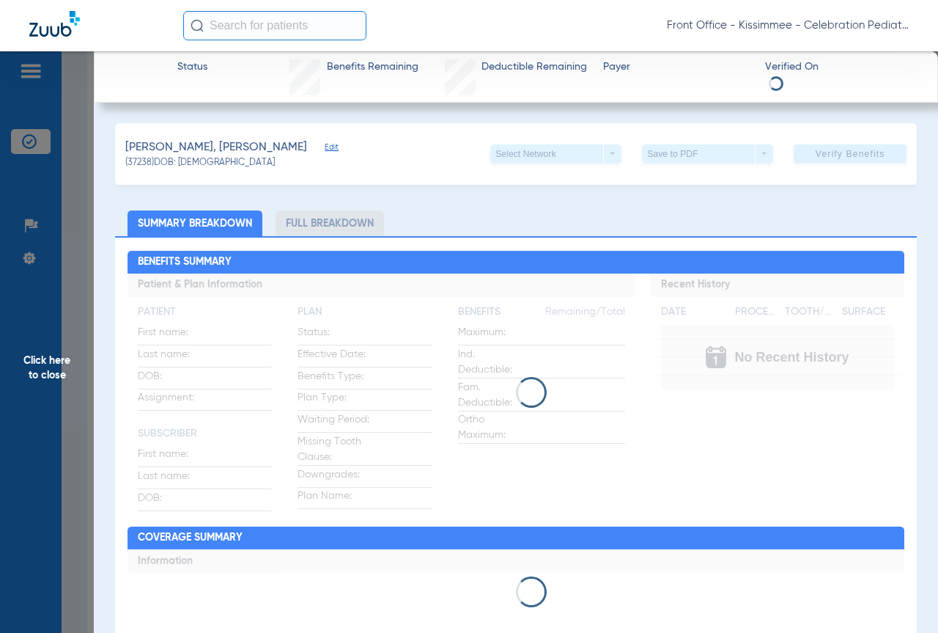
click at [332, 222] on li "Full Breakdown" at bounding box center [330, 223] width 108 height 26
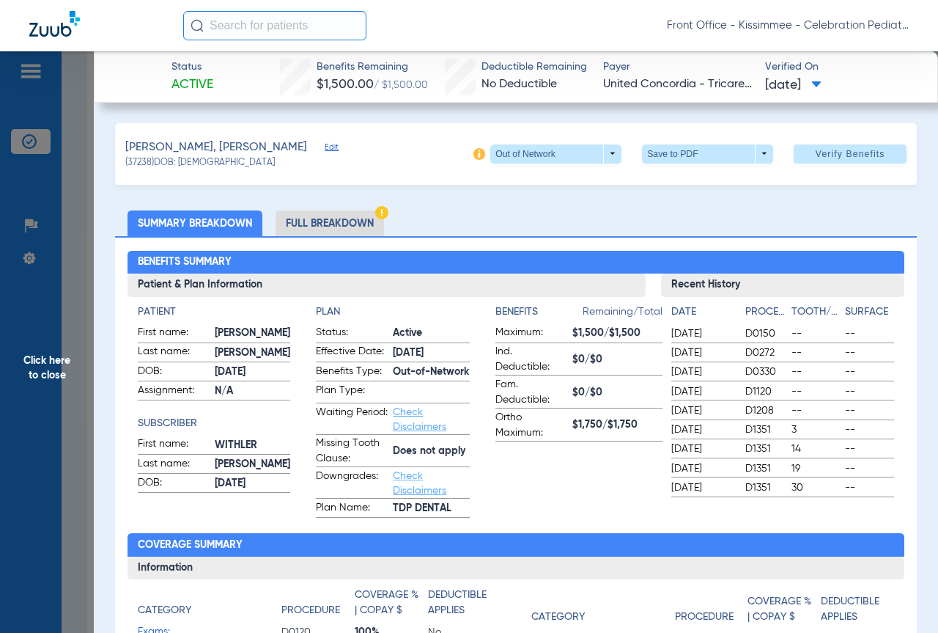
click at [333, 222] on li "Full Breakdown" at bounding box center [330, 223] width 108 height 26
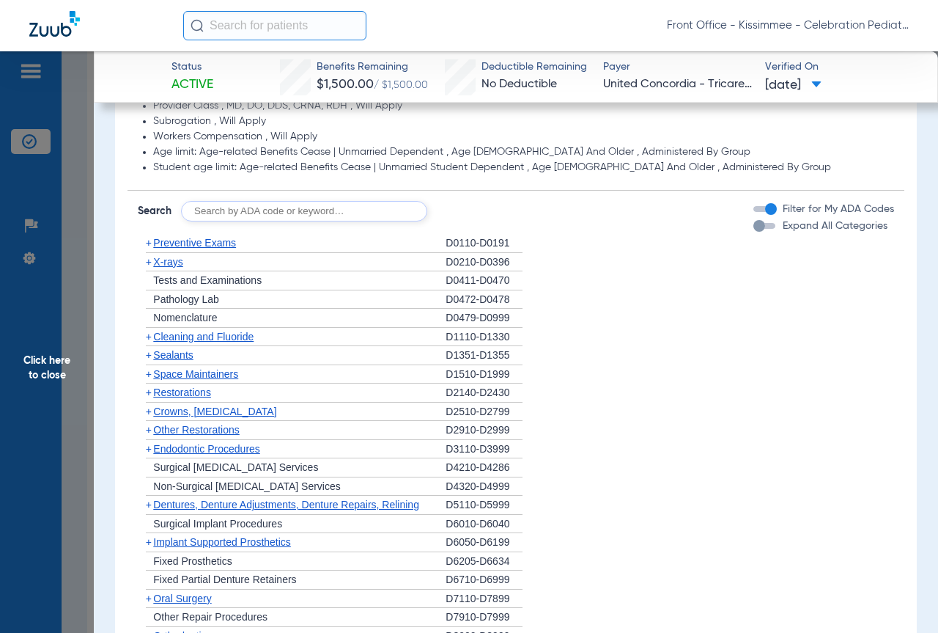
scroll to position [1319, 0]
click at [759, 225] on div "button" at bounding box center [764, 225] width 22 height 6
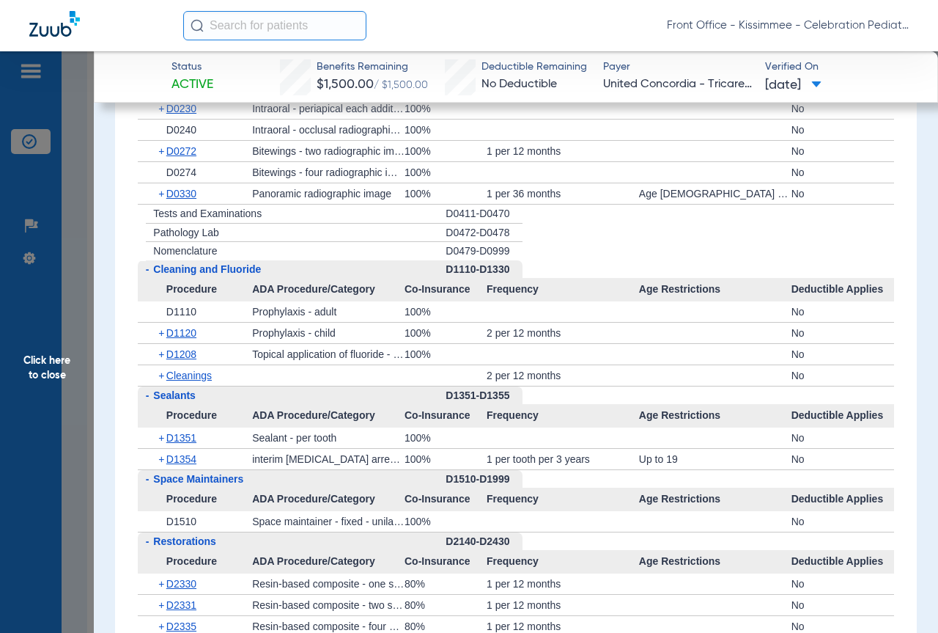
scroll to position [2125, 0]
